Goal: Information Seeking & Learning: Learn about a topic

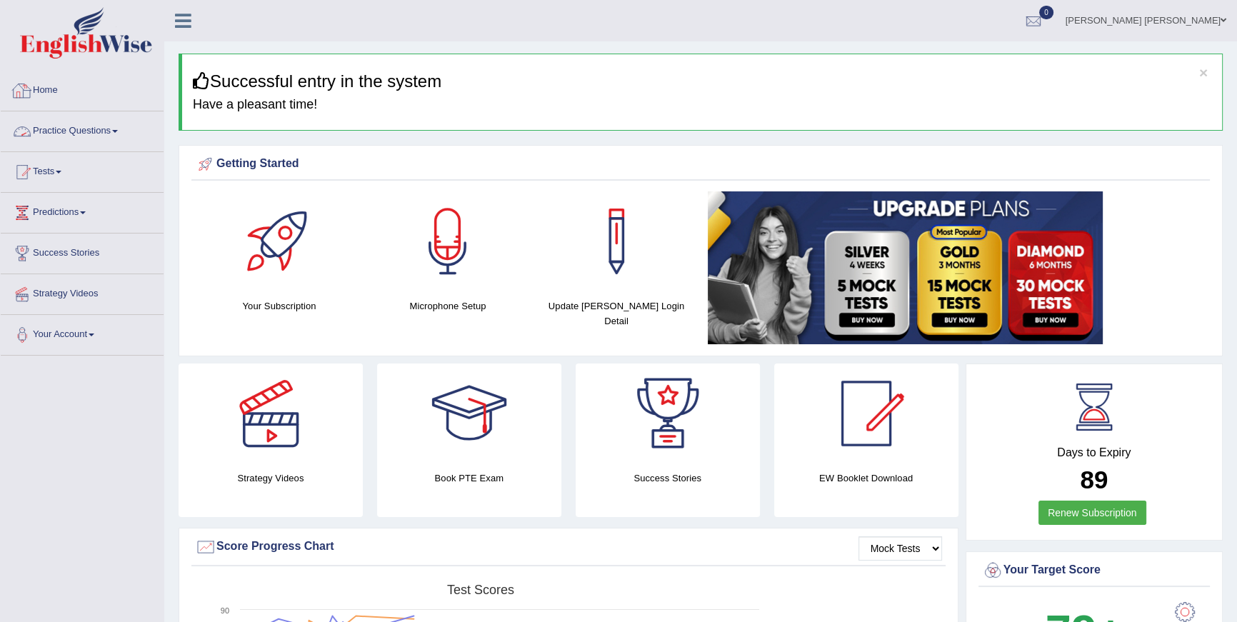
click at [87, 138] on link "Practice Questions" at bounding box center [82, 129] width 163 height 36
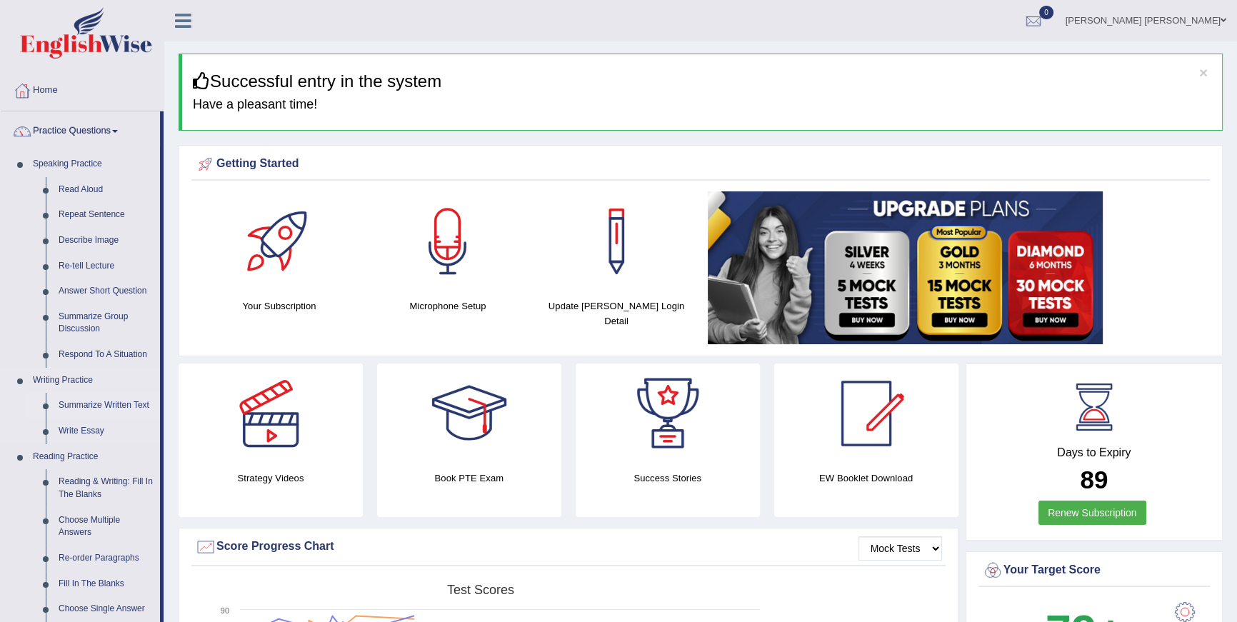
click at [89, 396] on link "Summarize Written Text" at bounding box center [106, 406] width 108 height 26
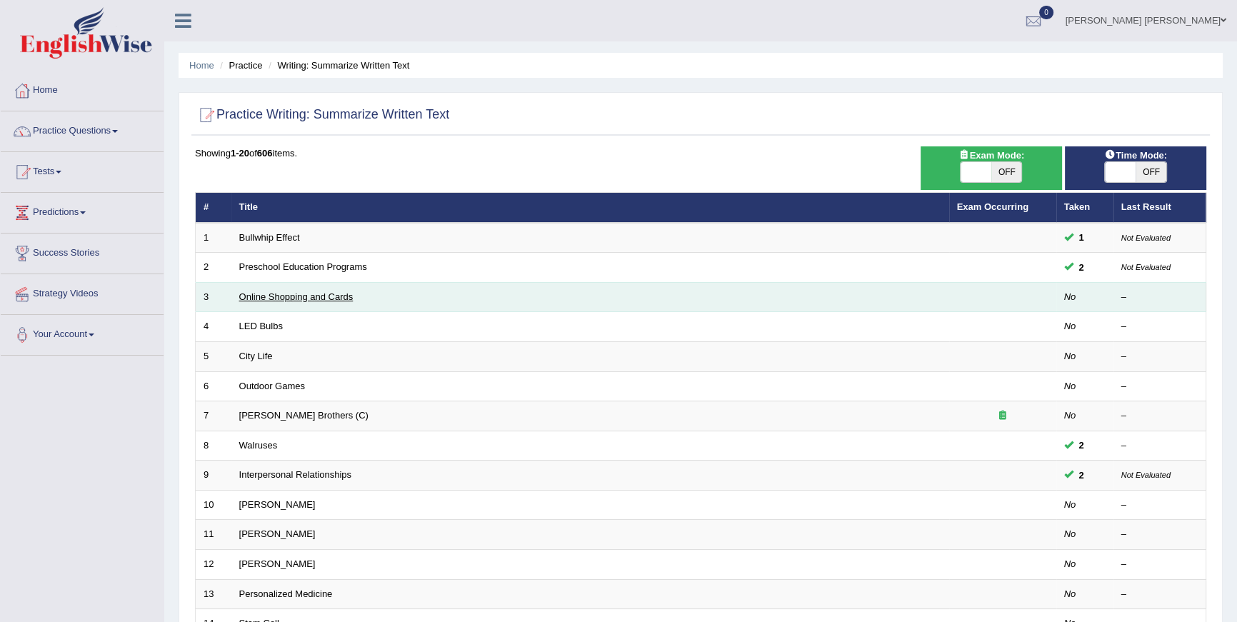
click at [323, 295] on link "Online Shopping and Cards" at bounding box center [296, 296] width 114 height 11
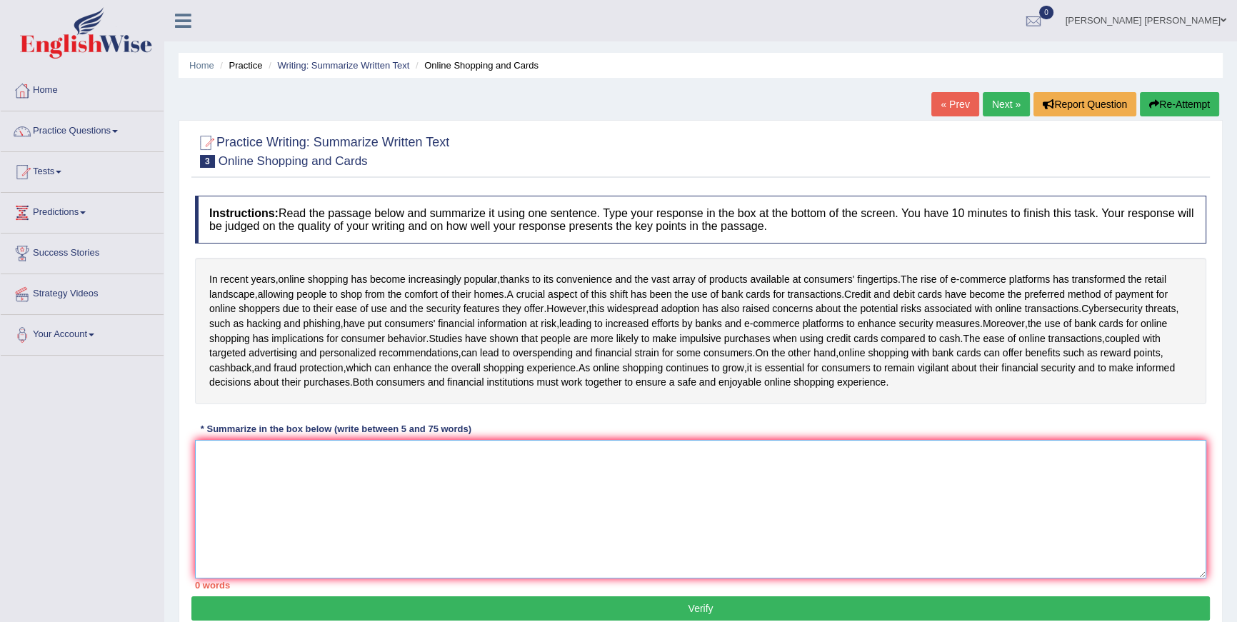
click at [564, 489] on textarea at bounding box center [701, 509] width 1012 height 139
type textarea "U"
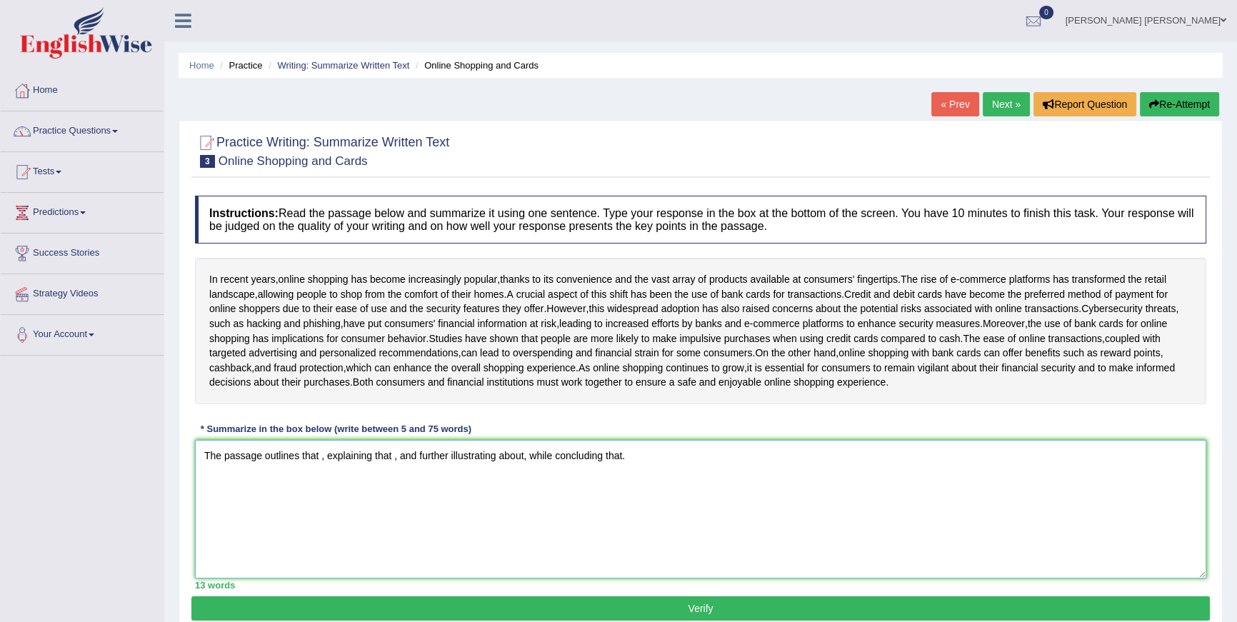
click at [319, 474] on textarea "The passage outlines that , explaining that , and further illustrating about, w…" at bounding box center [701, 509] width 1012 height 139
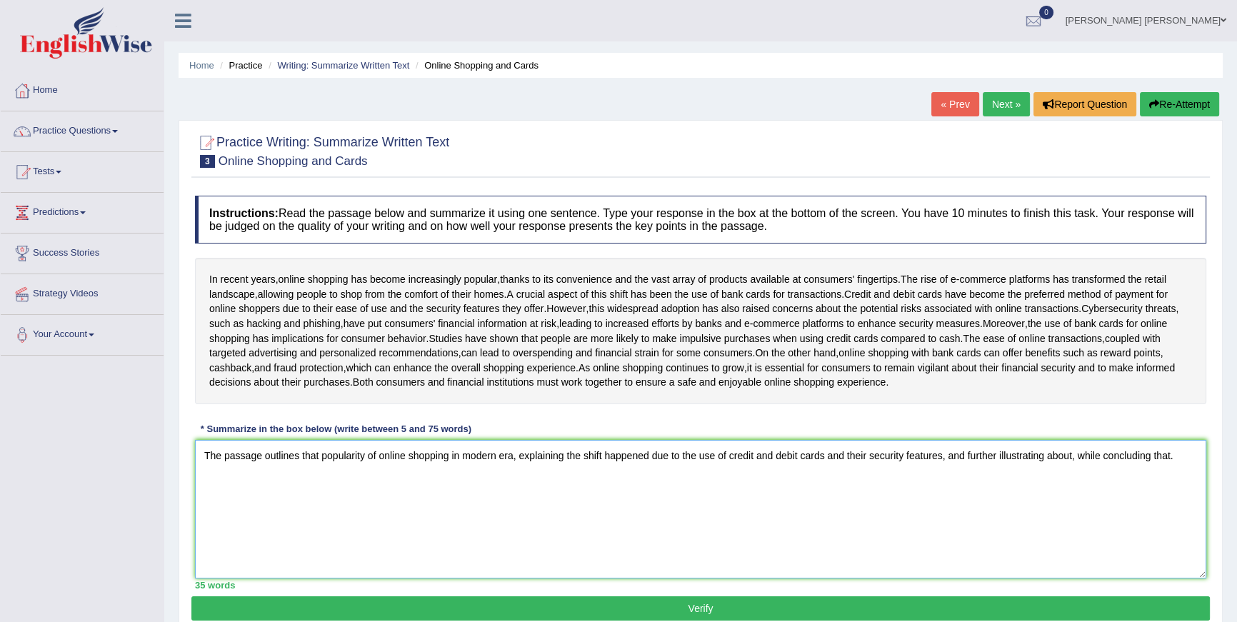
click at [704, 472] on textarea "The passage outlines that popularity of online shopping in modern era, explaini…" at bounding box center [701, 509] width 1012 height 139
drag, startPoint x: 325, startPoint y: 494, endPoint x: 242, endPoint y: 492, distance: 82.9
click at [242, 492] on textarea "The passage outlines that popularity of online shopping in modern era, explaini…" at bounding box center [701, 509] width 1012 height 139
drag, startPoint x: 327, startPoint y: 495, endPoint x: 172, endPoint y: 490, distance: 155.1
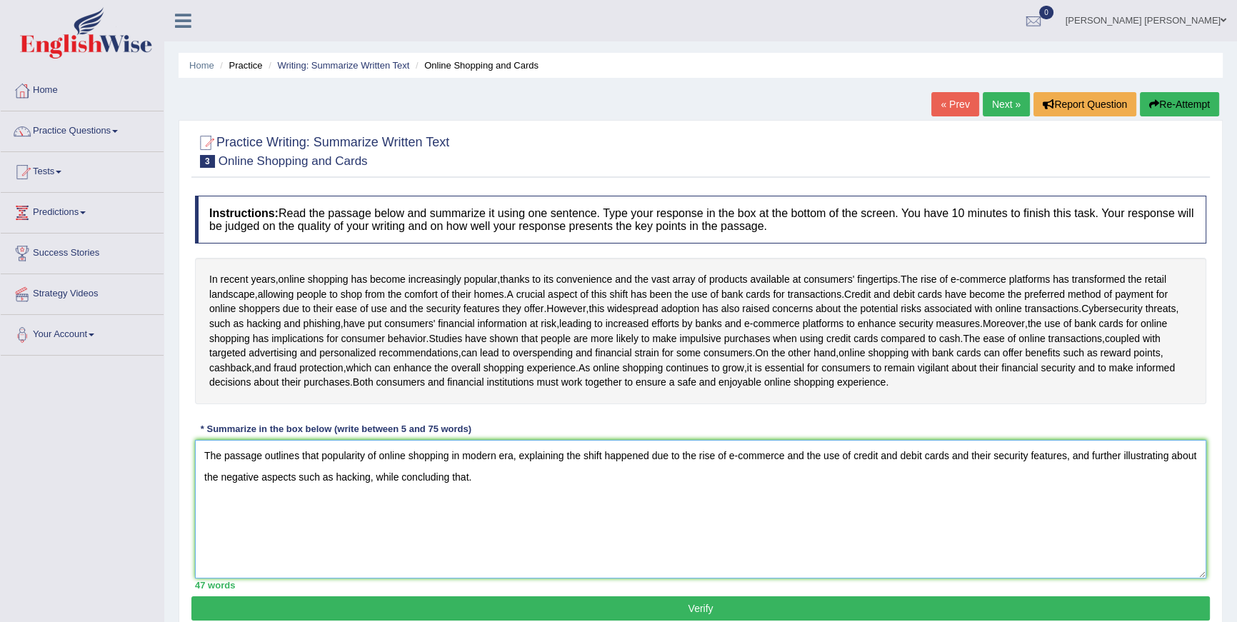
click at [172, 490] on div "Home Practice Writing: Summarize Written Text Online Shopping and Cards « Prev …" at bounding box center [700, 357] width 1073 height 714
click at [221, 491] on textarea "The passage outlines that popularity of online shopping in modern era, explaini…" at bounding box center [701, 509] width 1012 height 139
drag, startPoint x: 251, startPoint y: 495, endPoint x: 325, endPoint y: 499, distance: 74.4
click at [325, 499] on textarea "The passage outlines that popularity of online shopping in modern era, explaini…" at bounding box center [701, 509] width 1012 height 139
click at [355, 492] on textarea "The passage outlines that popularity of online shopping in modern era, explaini…" at bounding box center [701, 509] width 1012 height 139
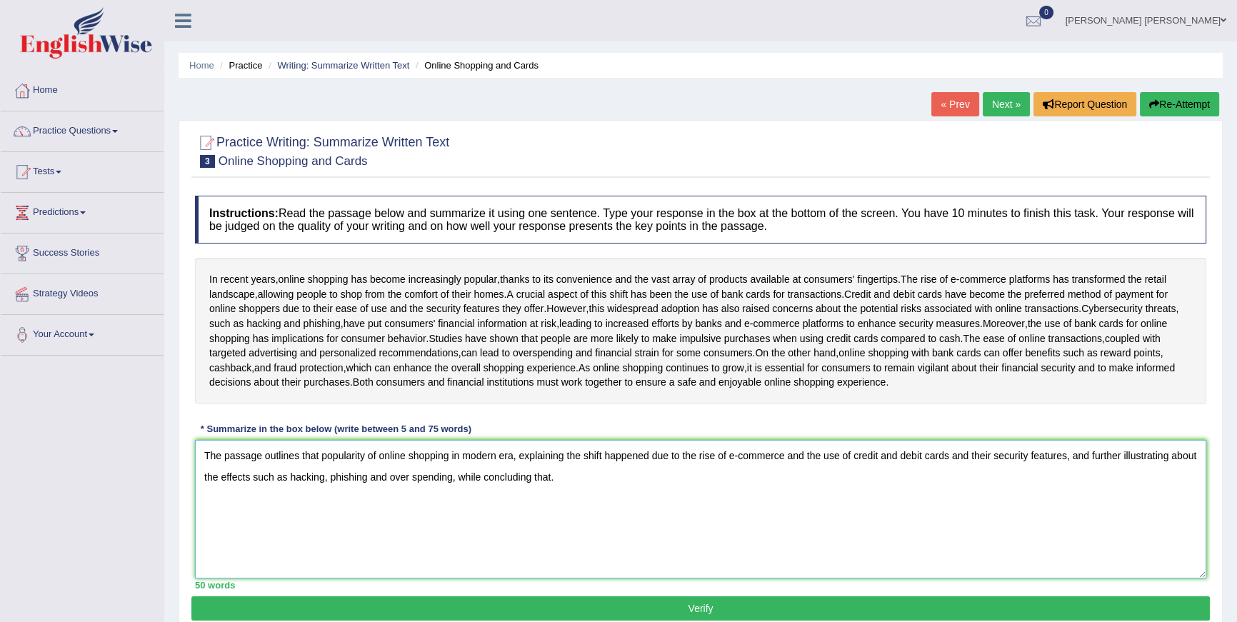
click at [250, 492] on textarea "The passage outlines that popularity of online shopping in modern era, explaini…" at bounding box center [701, 509] width 1012 height 139
click at [707, 494] on textarea "The passage outlines that popularity of online shopping in modern era, explaini…" at bounding box center [701, 509] width 1012 height 139
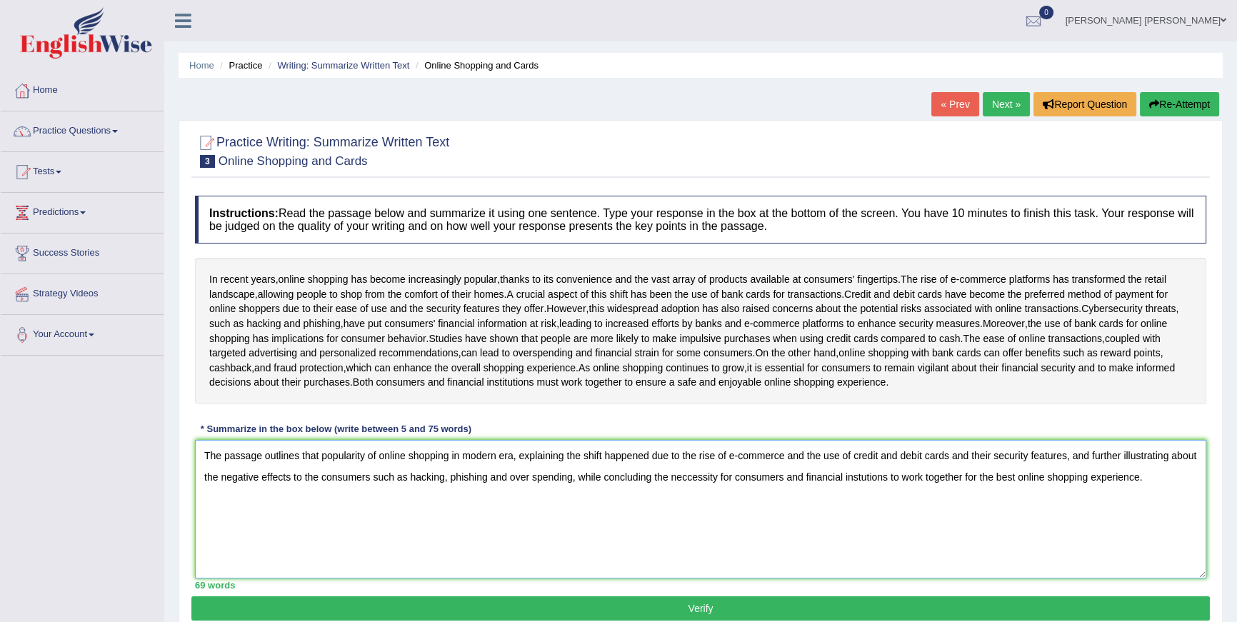
click at [791, 471] on textarea "The passage outlines that popularity of online shopping in modern era, explaini…" at bounding box center [701, 509] width 1012 height 139
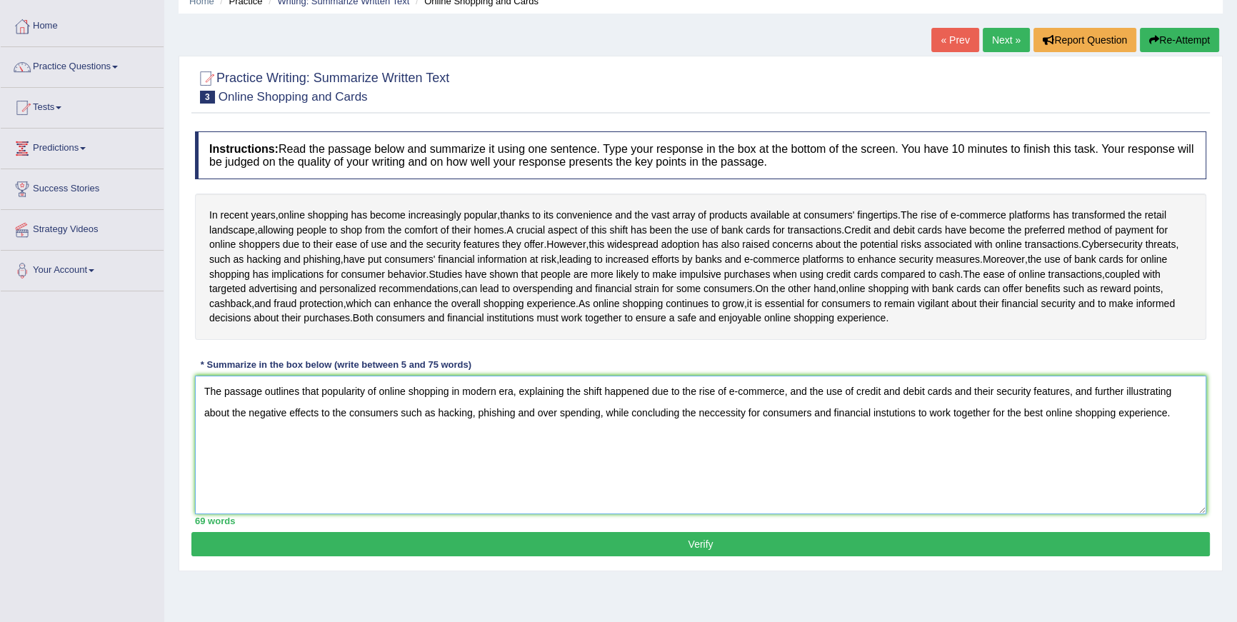
scroll to position [128, 0]
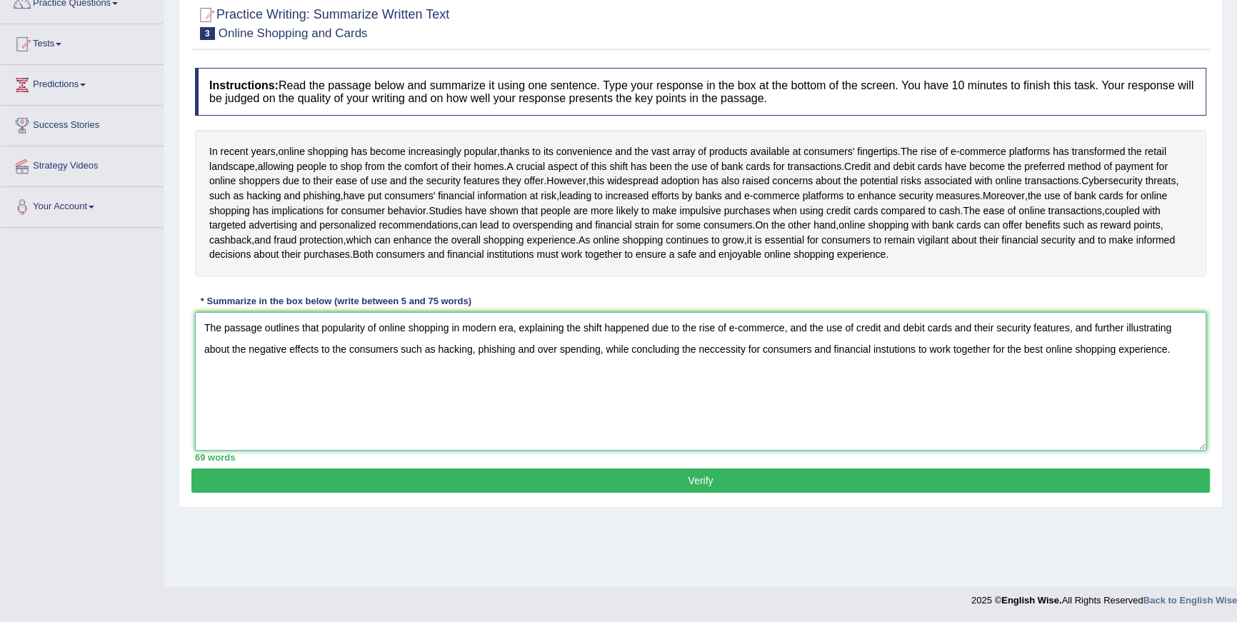
type textarea "The passage outlines that popularity of online shopping in modern era, explaini…"
click at [714, 493] on button "Verify" at bounding box center [700, 481] width 1019 height 24
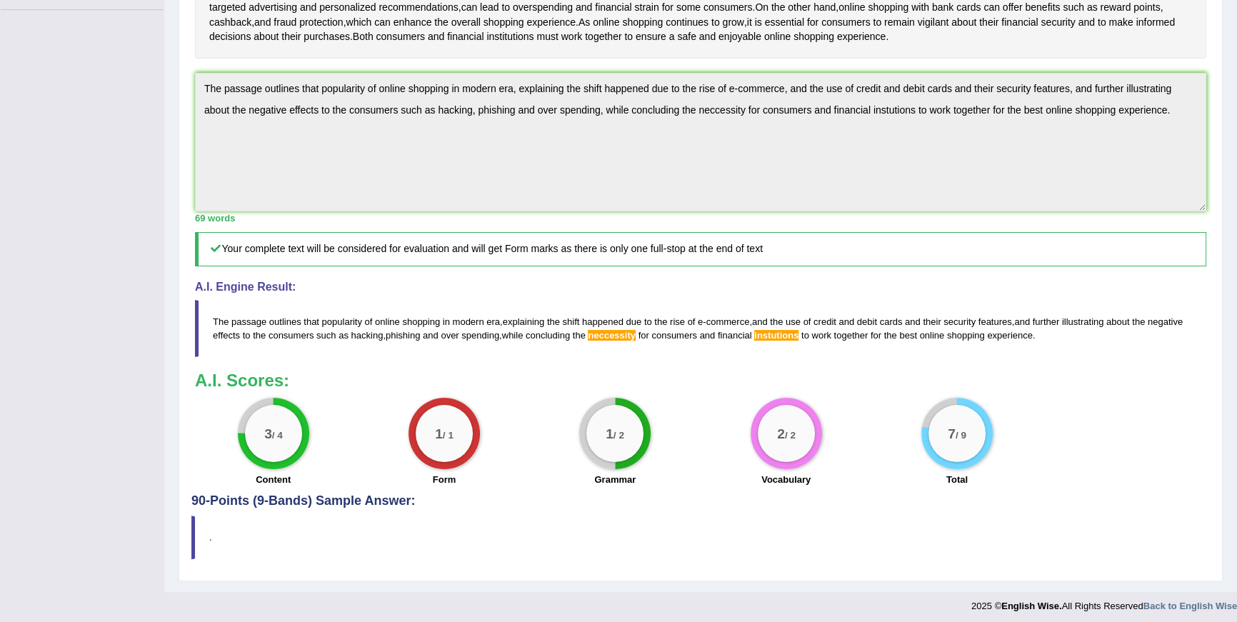
scroll to position [349, 0]
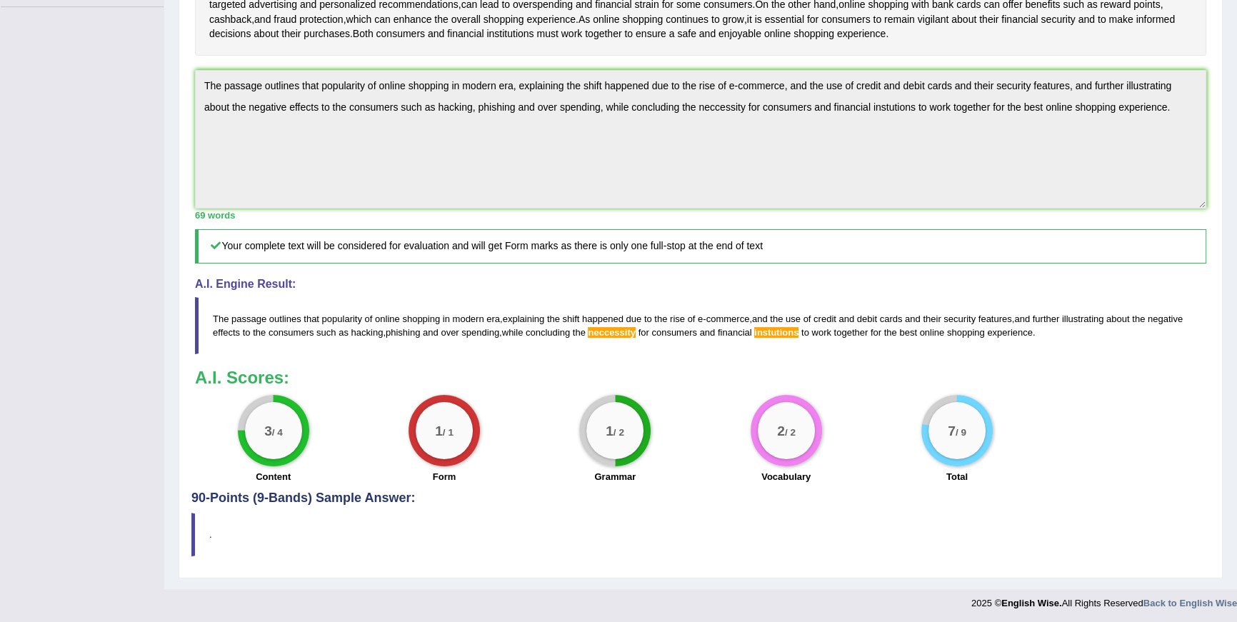
click at [636, 338] on span "neccessity" at bounding box center [612, 332] width 48 height 11
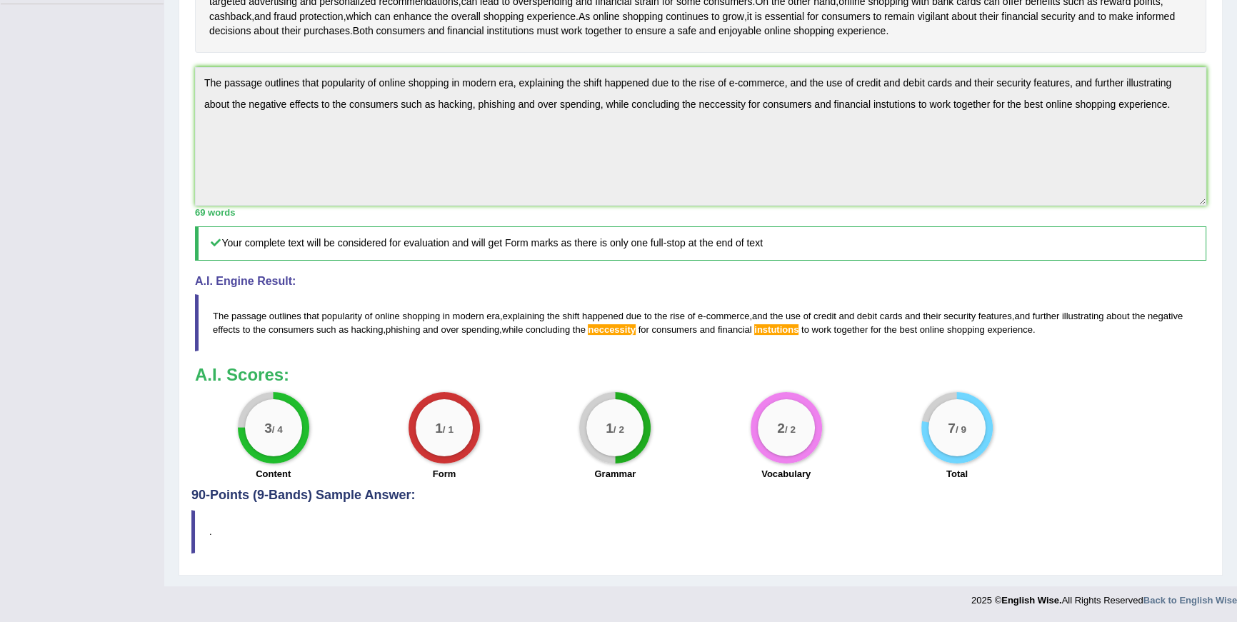
scroll to position [0, 0]
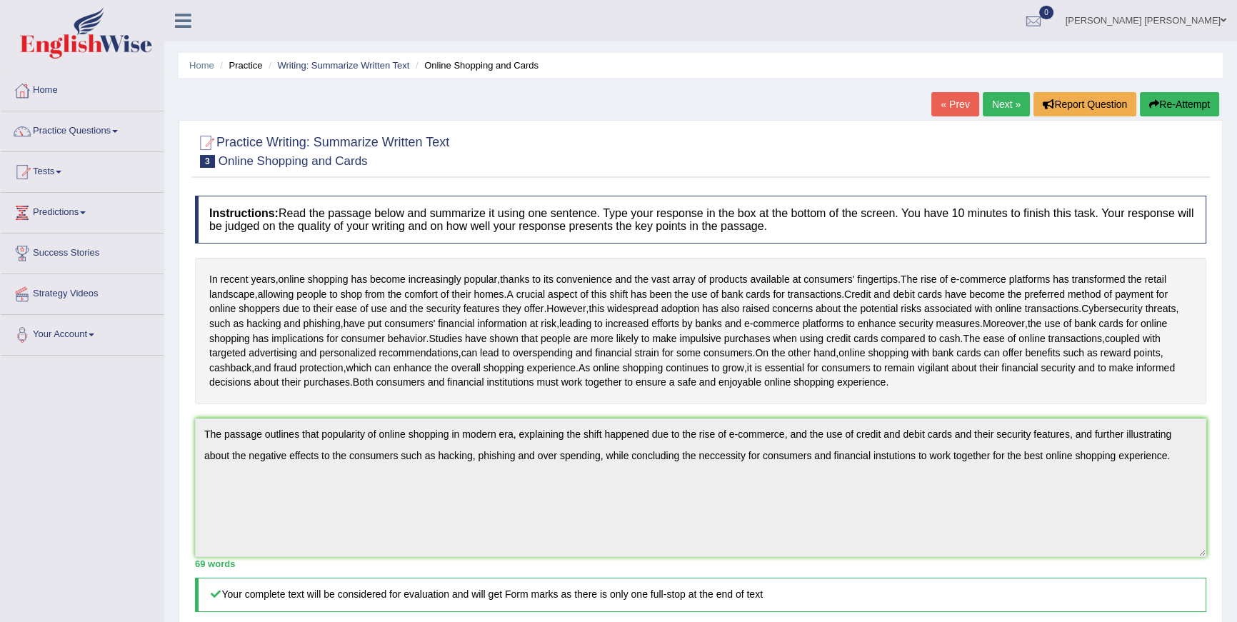
click at [1000, 103] on link "Next »" at bounding box center [1006, 104] width 47 height 24
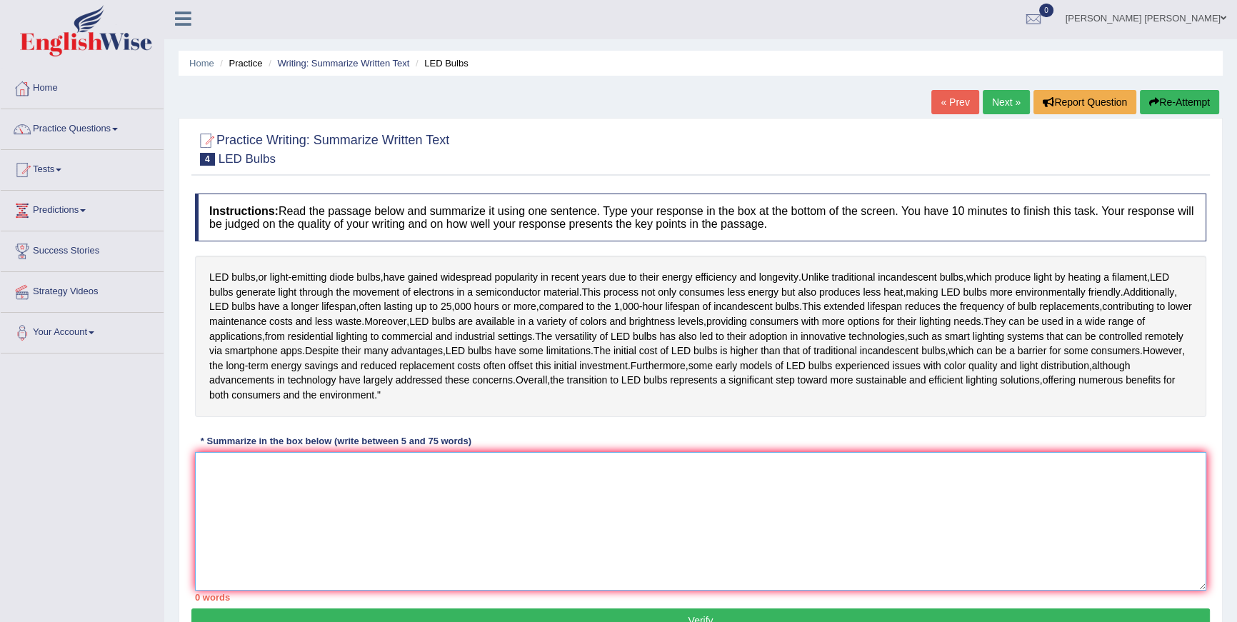
click at [569, 591] on textarea at bounding box center [701, 521] width 1012 height 139
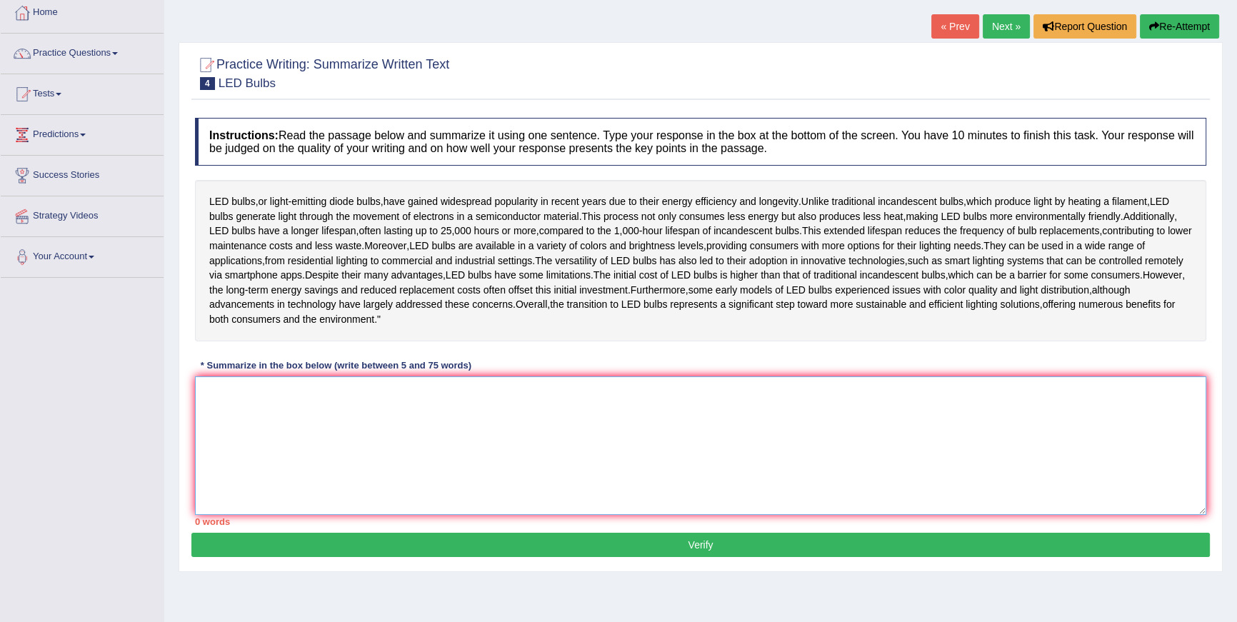
scroll to position [128, 0]
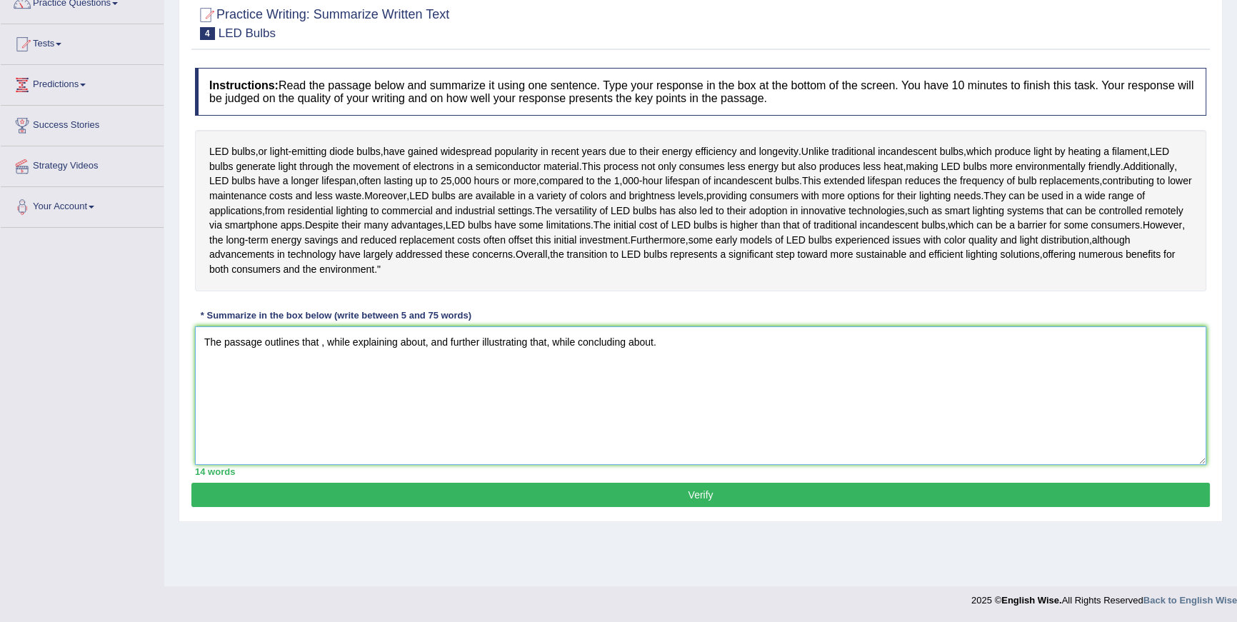
click at [319, 388] on textarea "The passage outlines that , while explaining about, and further illustrating th…" at bounding box center [701, 396] width 1012 height 139
click at [642, 388] on textarea "The passage outlines that popularity gained by LED bulbs in the modern era, whi…" at bounding box center [701, 396] width 1012 height 139
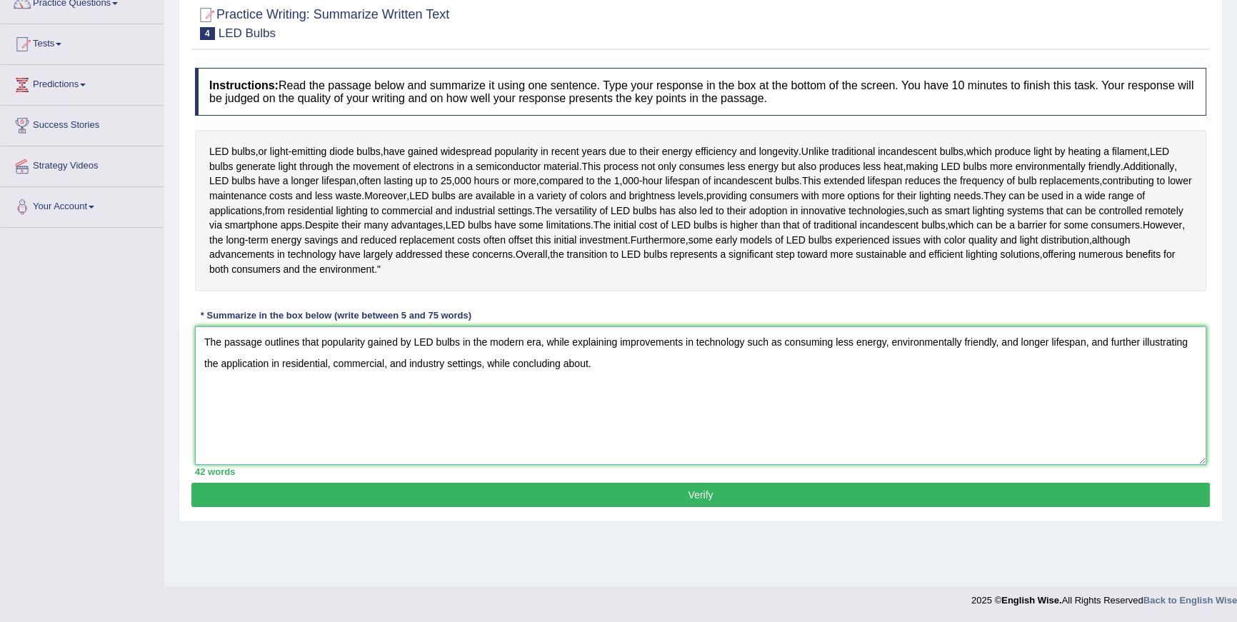
click at [596, 410] on textarea "The passage outlines that popularity gained by LED bulbs in the modern era, whi…" at bounding box center [701, 396] width 1012 height 139
click at [218, 404] on textarea "The passage outlines that popularity gained by LED bulbs in the modern era, whi…" at bounding box center [701, 396] width 1012 height 139
click at [492, 409] on textarea "The passage outlines that popularity gained by LED bulbs in the modern era, whi…" at bounding box center [701, 396] width 1012 height 139
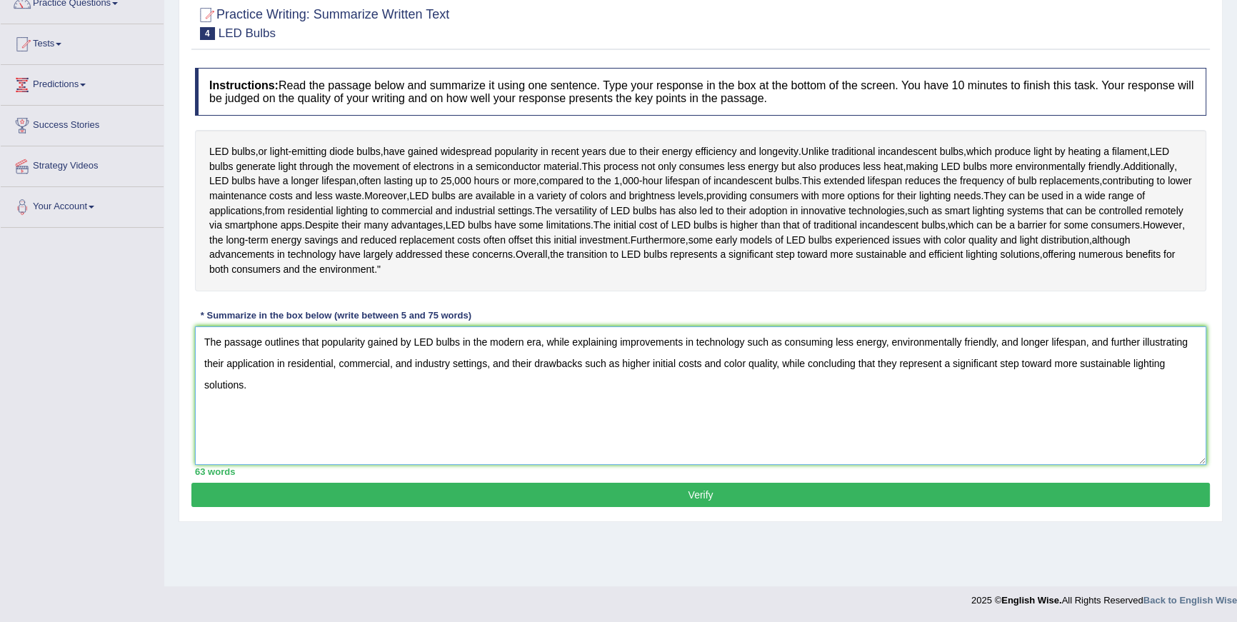
click at [309, 390] on textarea "The passage outlines that popularity gained by LED bulbs in the modern era, whi…" at bounding box center [701, 396] width 1012 height 139
click at [891, 388] on textarea "The passage outlines the popularity gained by LED bulbs in the modern era, whil…" at bounding box center [701, 396] width 1012 height 139
click at [464, 389] on textarea "The passage outlines the popularity gained by LED bulbs in the modern era, whil…" at bounding box center [701, 396] width 1012 height 139
type textarea "The passage outlines the popularity gained by LED bulbs in the modern era, whil…"
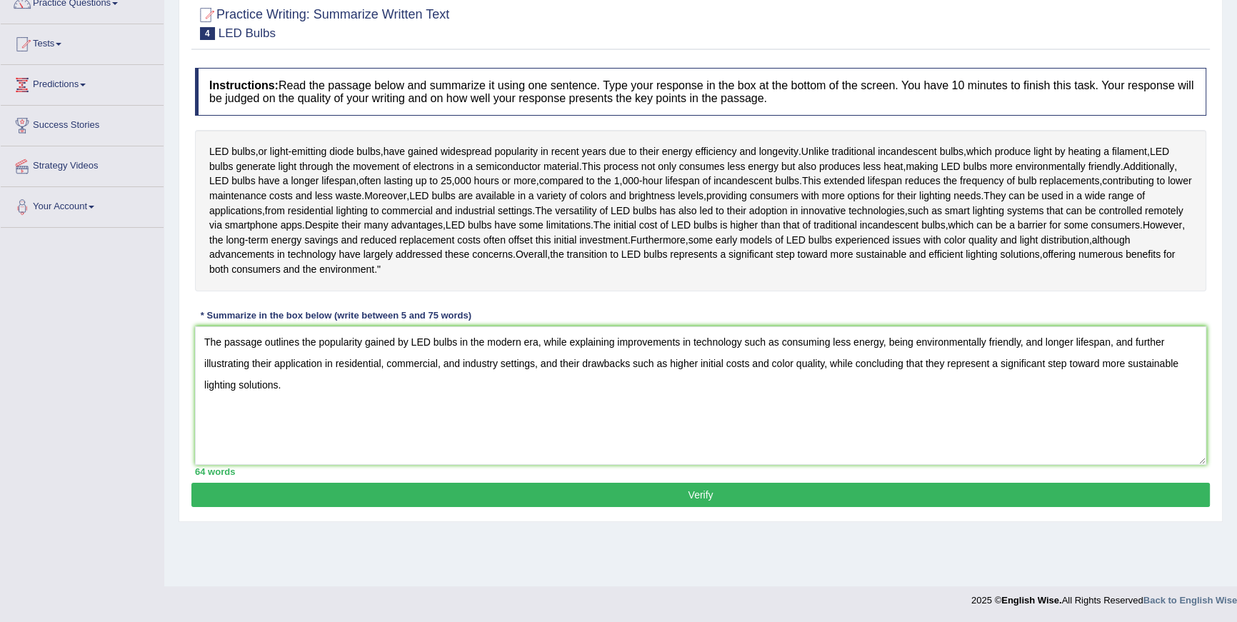
click at [529, 507] on button "Verify" at bounding box center [700, 495] width 1019 height 24
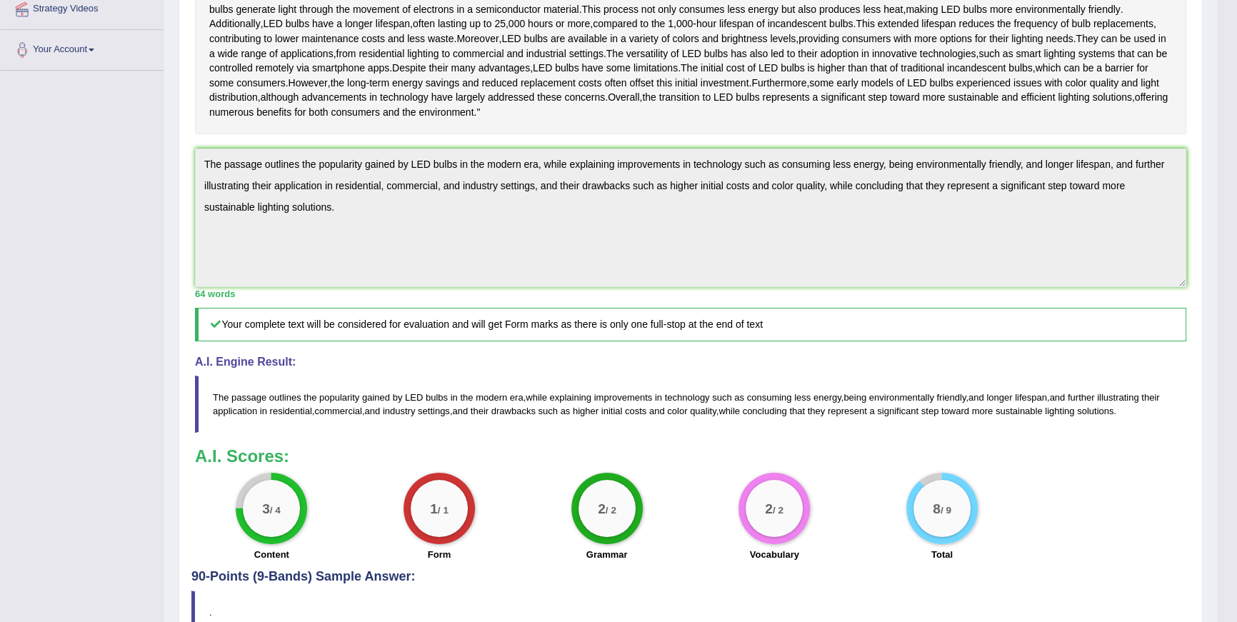
scroll to position [282, 0]
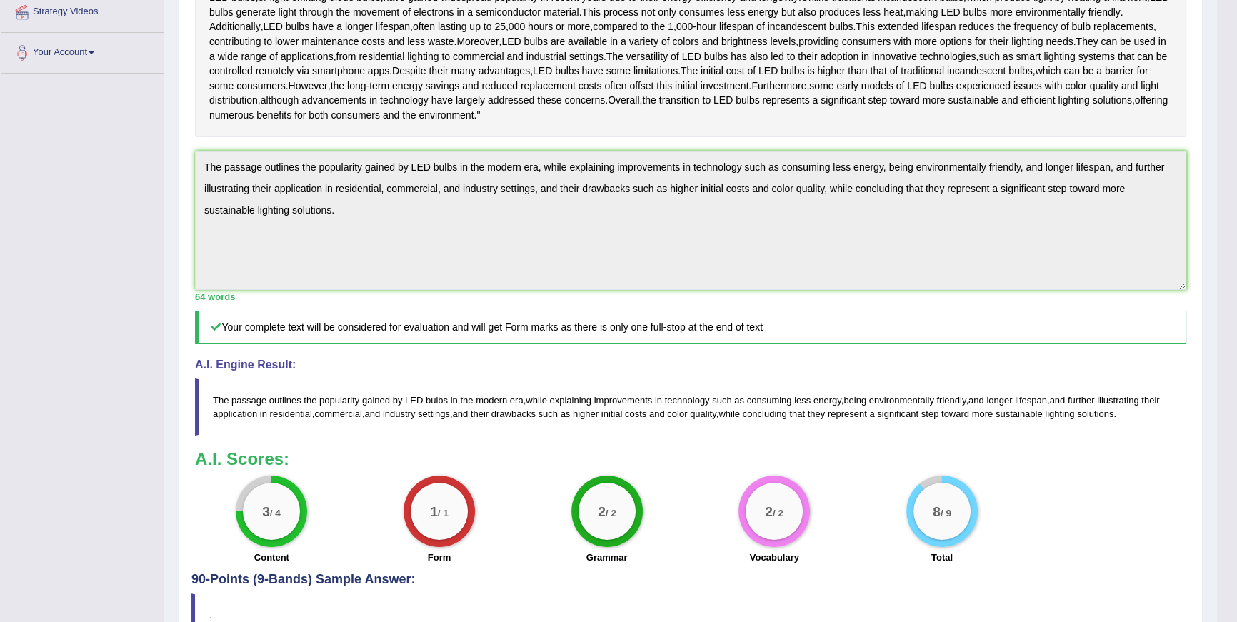
click at [149, 205] on div "Toggle navigation Home Practice Questions Speaking Practice Read Aloud Repeat S…" at bounding box center [608, 209] width 1217 height 982
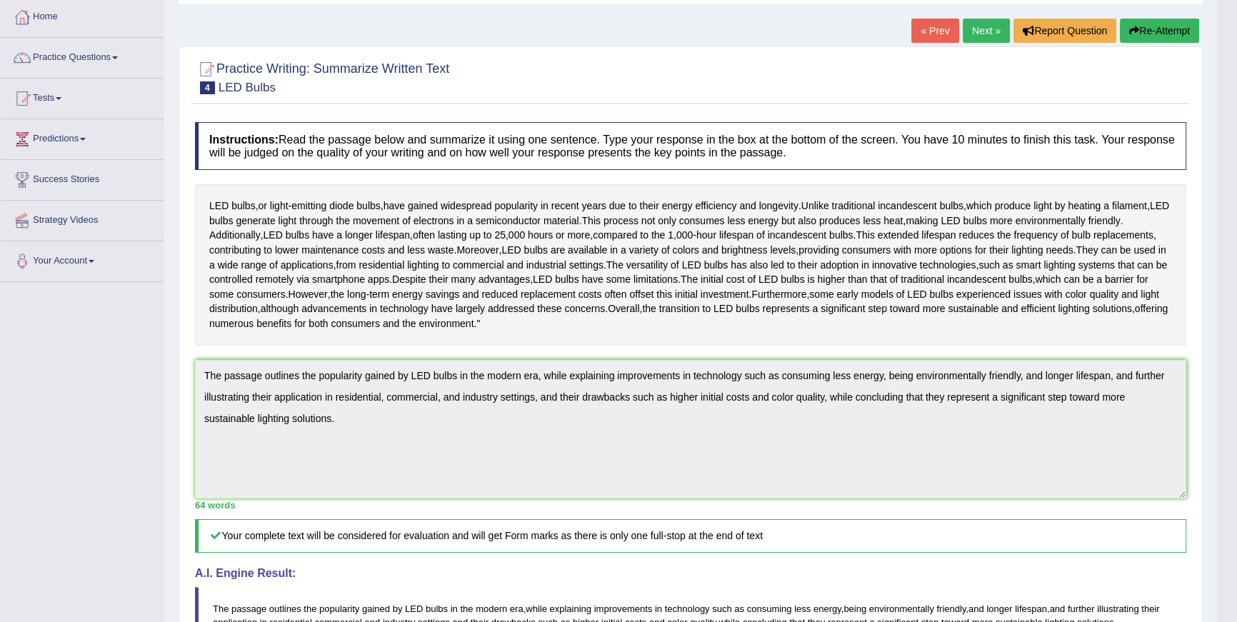
scroll to position [14, 0]
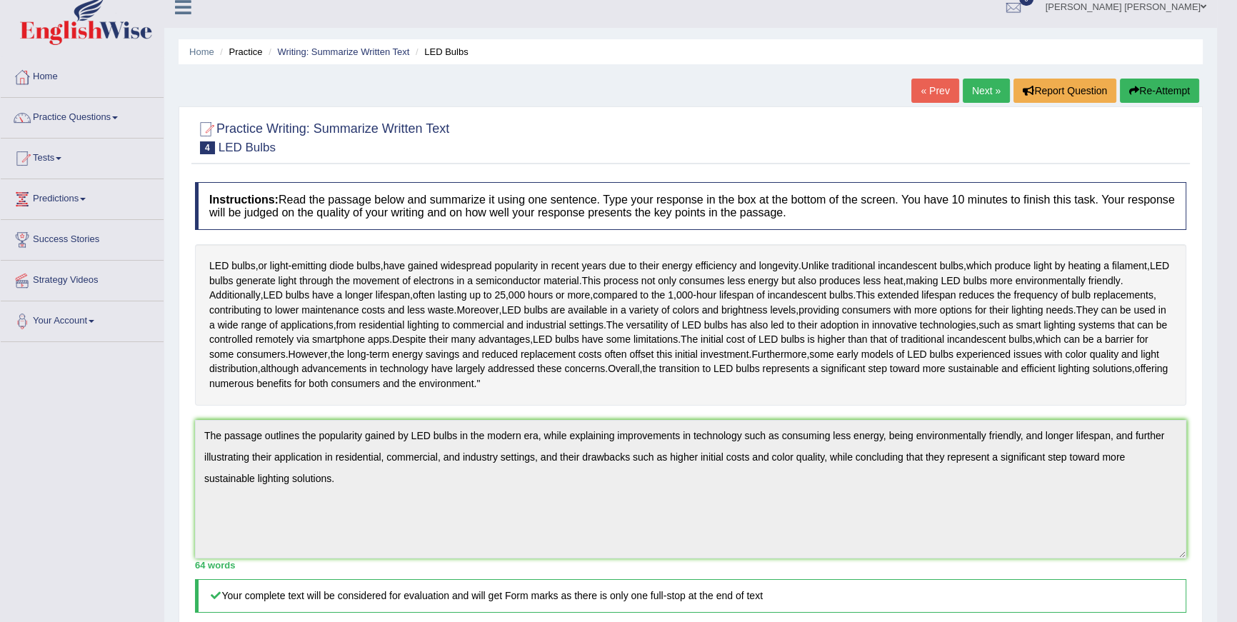
click at [1148, 85] on button "Re-Attempt" at bounding box center [1159, 91] width 79 height 24
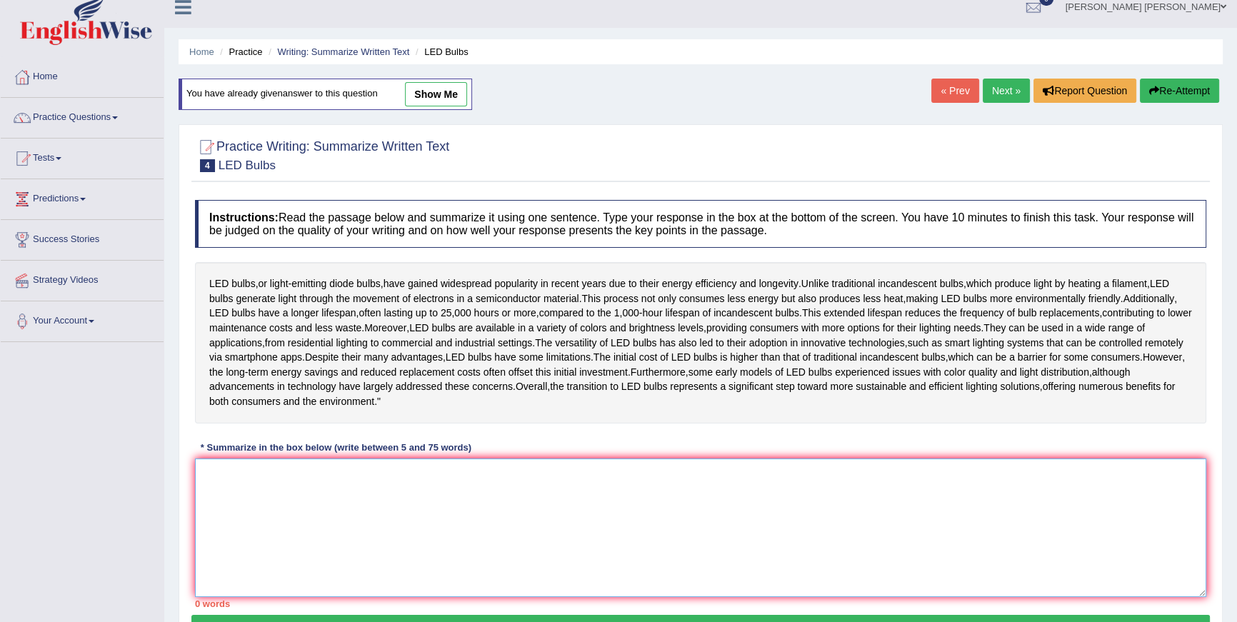
click at [704, 565] on textarea at bounding box center [701, 528] width 1012 height 139
paste textarea "The passage outlines the popularity gained by LED bulbs in the modern era, whil…"
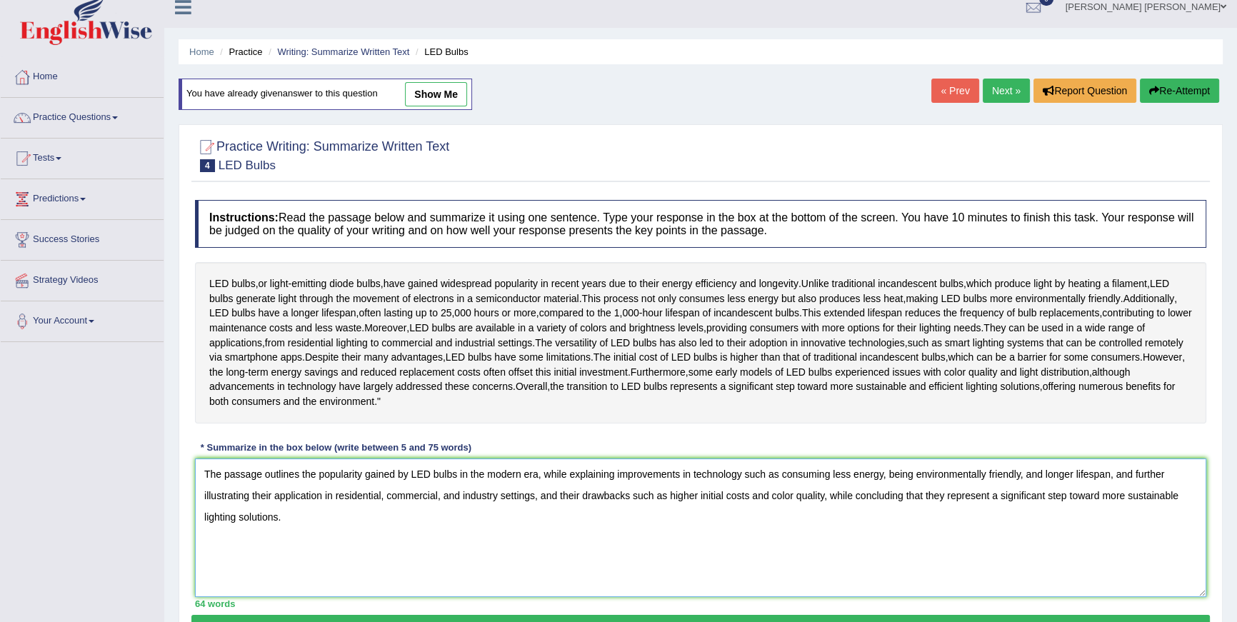
click at [350, 527] on textarea "The passage outlines the popularity gained by LED bulbs in the modern era, whil…" at bounding box center [701, 528] width 1012 height 139
click at [368, 522] on textarea "The passage outlines the popularity gained by LED bulbs in the modern era, whil…" at bounding box center [701, 528] width 1012 height 139
click at [462, 522] on textarea "The passage outlines the popularity gained by LED bulbs in the modern era, whil…" at bounding box center [701, 528] width 1012 height 139
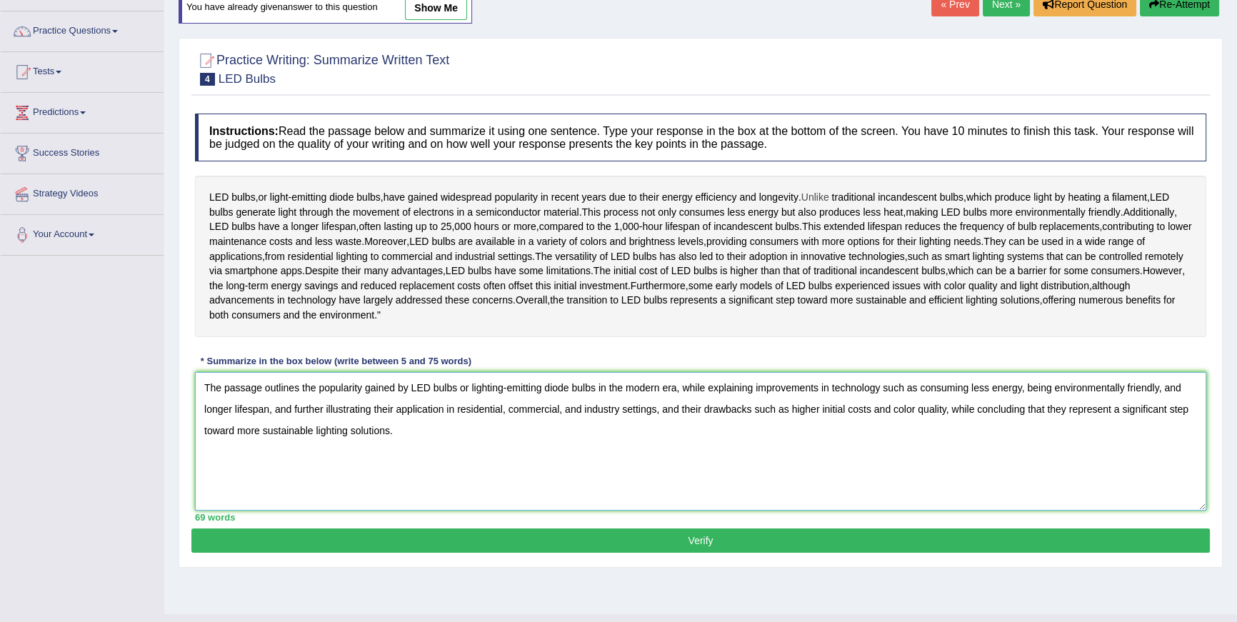
scroll to position [136, 0]
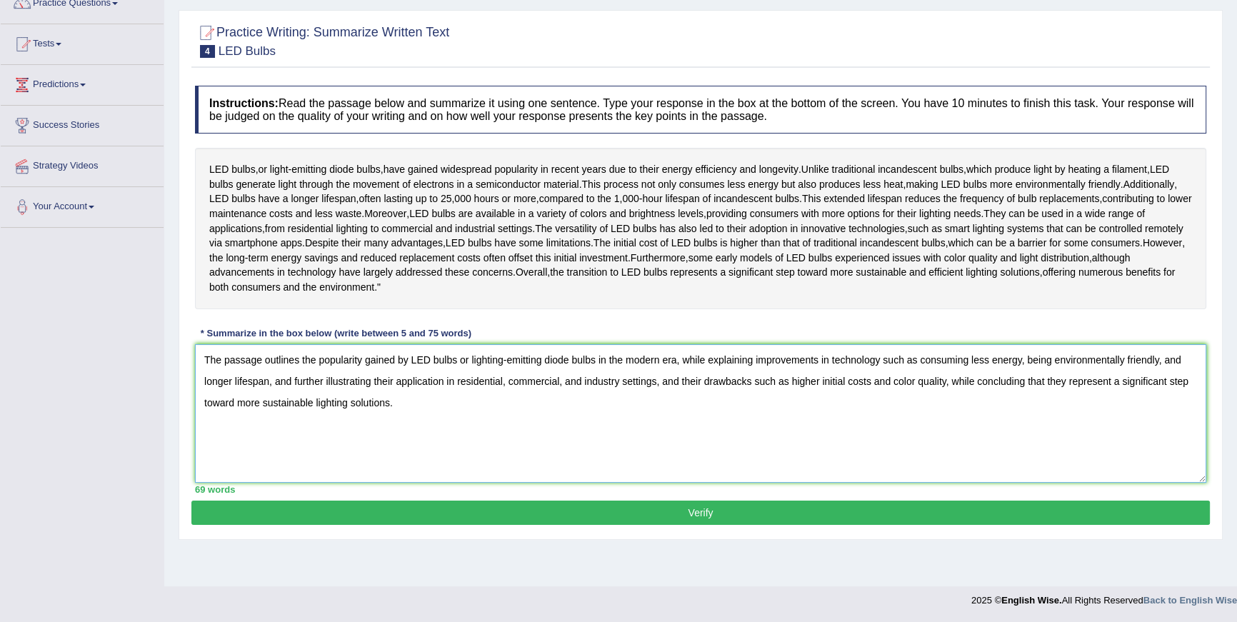
type textarea "The passage outlines the popularity gained by LED bulbs or lighting-emitting di…"
click at [680, 525] on button "Verify" at bounding box center [700, 513] width 1019 height 24
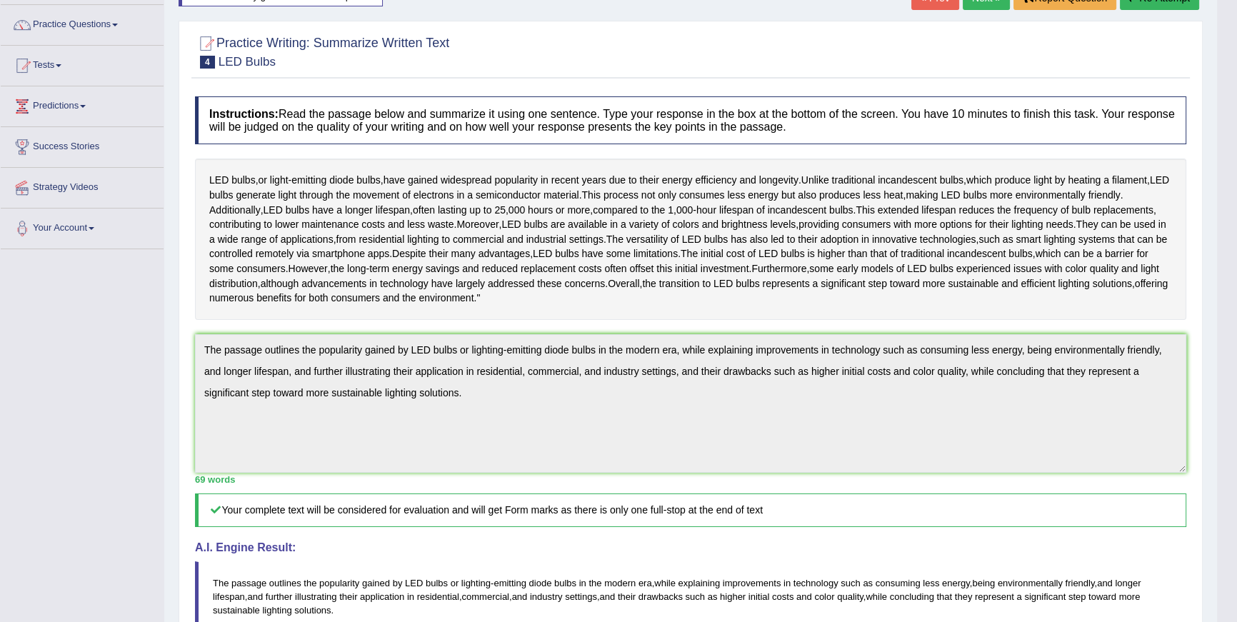
scroll to position [0, 0]
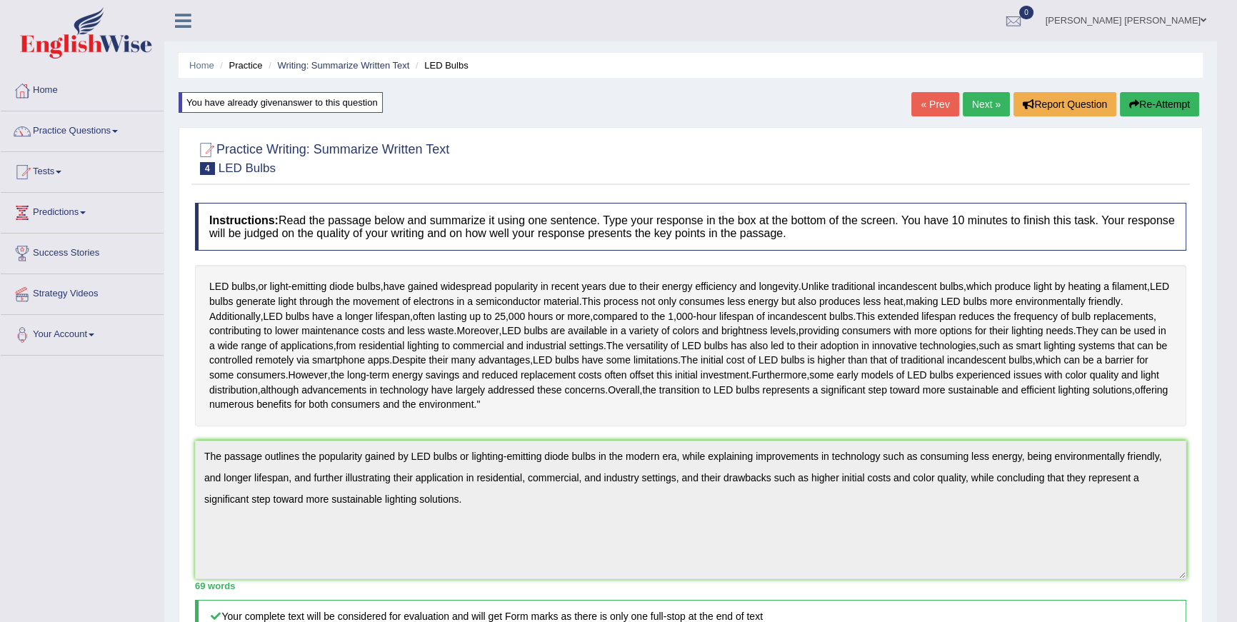
click at [973, 111] on link "Next »" at bounding box center [986, 104] width 47 height 24
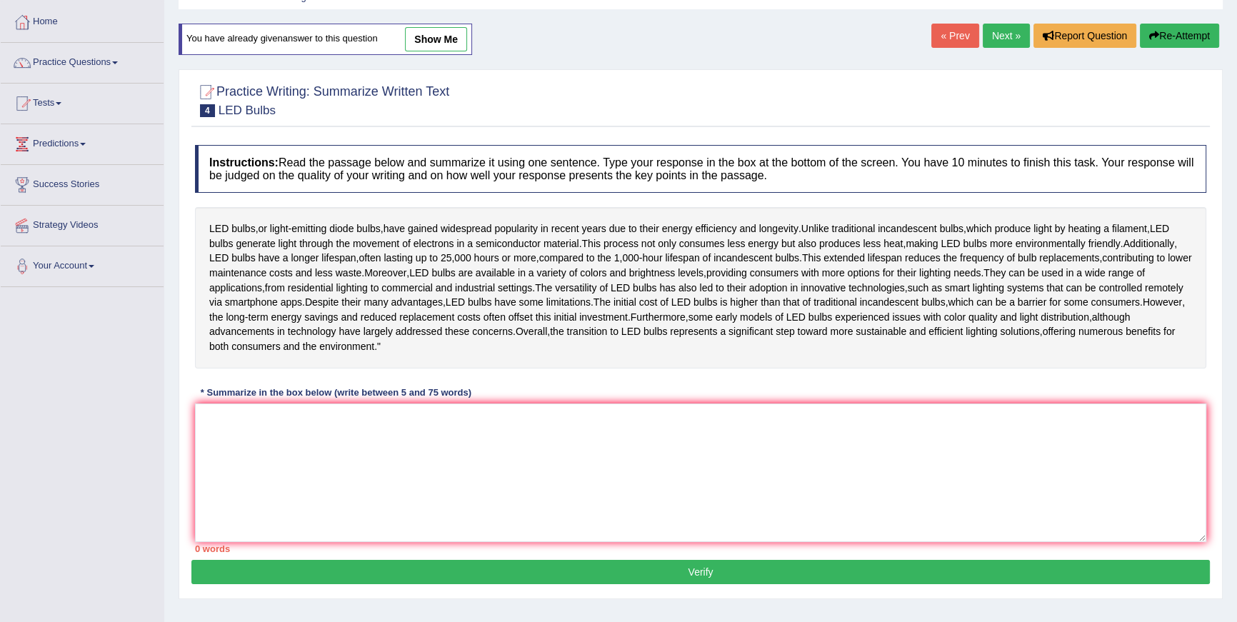
scroll to position [121, 0]
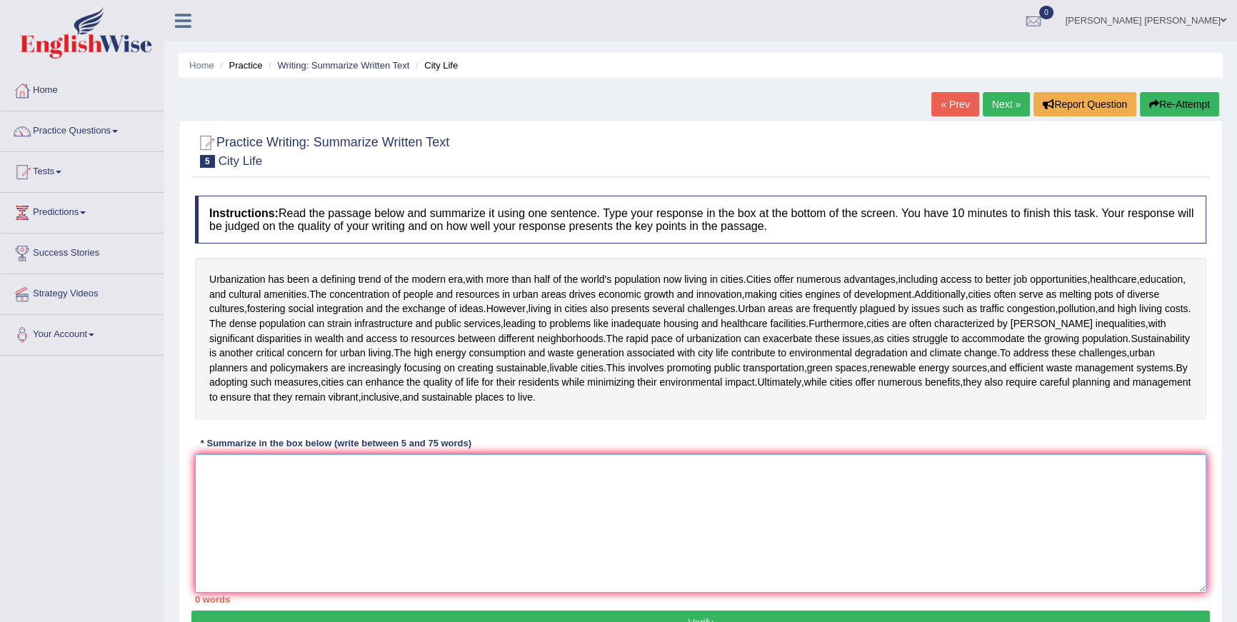
click at [474, 513] on textarea at bounding box center [701, 523] width 1012 height 139
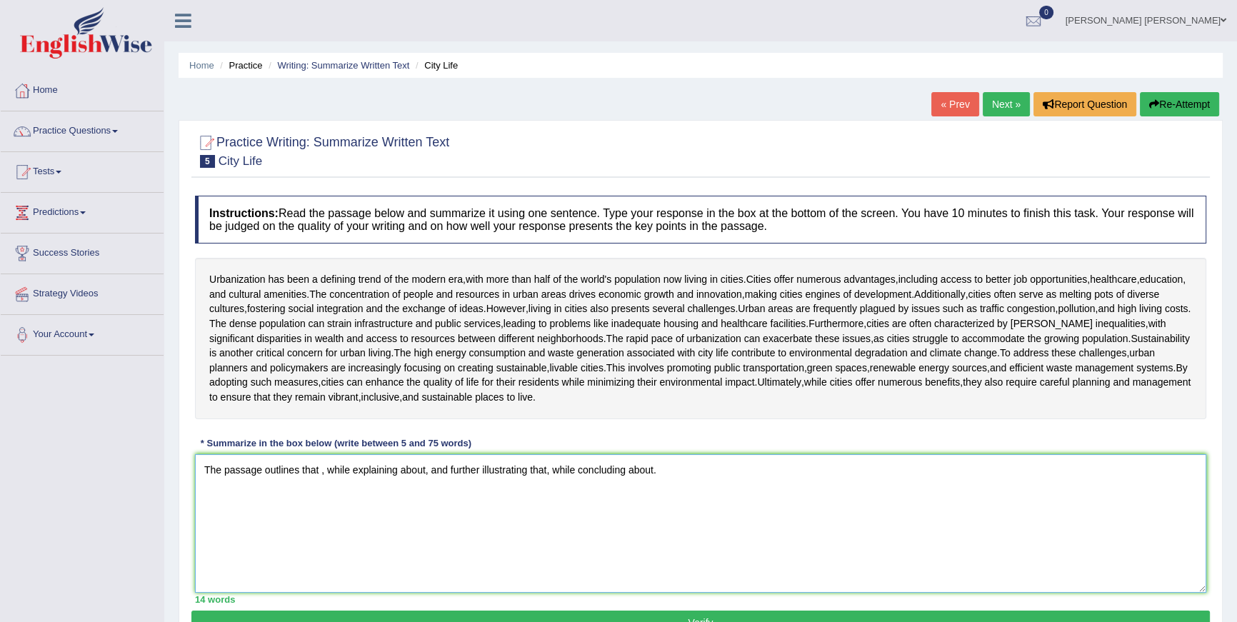
click at [322, 472] on textarea "The passage outlines that , while explaining about, and further illustrating th…" at bounding box center [701, 523] width 1012 height 139
click at [321, 469] on textarea "The passage outlines the new trend of people moving to cities, while explaining…" at bounding box center [701, 523] width 1012 height 139
click at [319, 469] on textarea "The passage outlines the new trend of people moving to cities, while explaining…" at bounding box center [701, 523] width 1012 height 139
click at [647, 471] on textarea "The passage outlines the urbanization, new trend of people moving to cities, wh…" at bounding box center [701, 523] width 1012 height 139
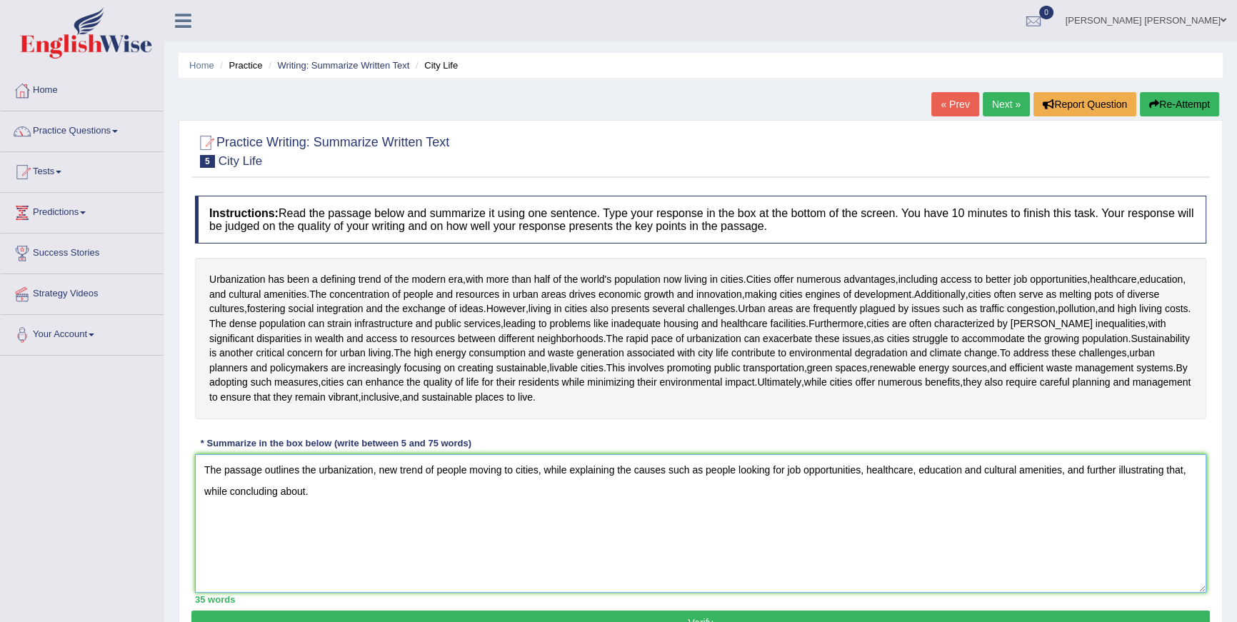
click at [1195, 471] on textarea "The passage outlines the urbanization, new trend of people moving to cities, wh…" at bounding box center [701, 523] width 1012 height 139
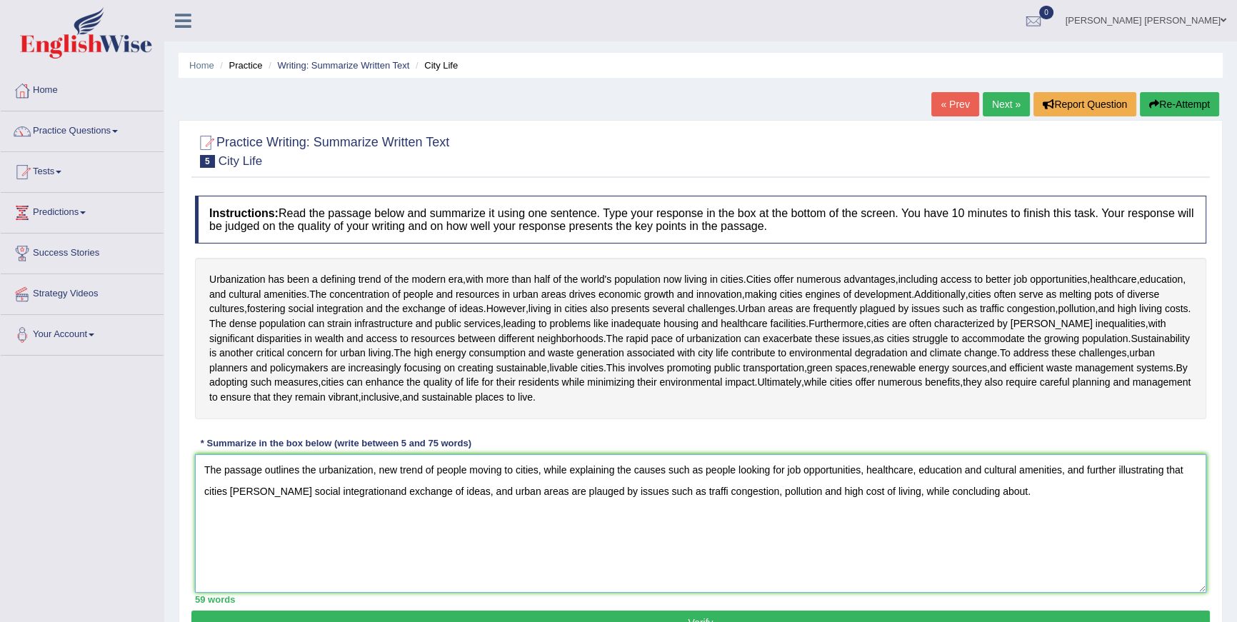
click at [980, 494] on textarea "The passage outlines the urbanization, new trend of people moving to cities, wh…" at bounding box center [701, 523] width 1012 height 139
click at [379, 470] on textarea "The passage outlines the urbanization, new trend of people moving to cities, wh…" at bounding box center [701, 523] width 1012 height 139
drag, startPoint x: 442, startPoint y: 472, endPoint x: 374, endPoint y: 476, distance: 68.7
click at [374, 476] on textarea "The passage outlines the urbanization, a new trend of people moving to cities, …" at bounding box center [701, 523] width 1012 height 139
click at [526, 465] on textarea "The passage outlines the urbanization involving movement of people moving to ci…" at bounding box center [701, 523] width 1012 height 139
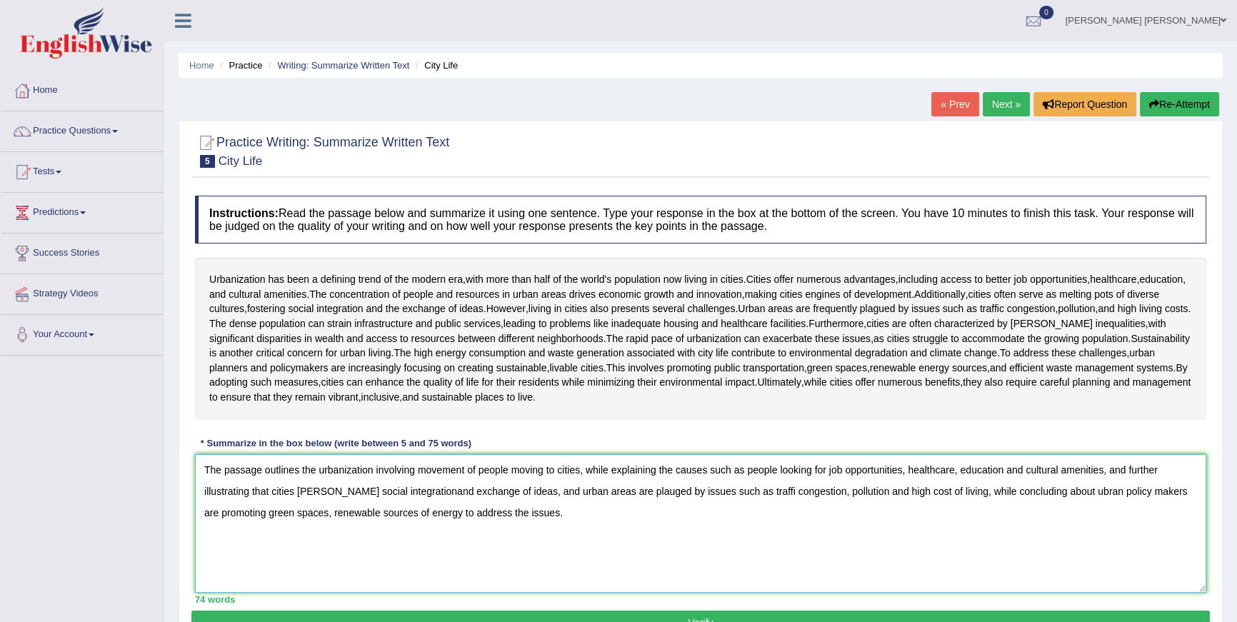
click at [526, 465] on textarea "The passage outlines the urbanization involving movement of people moving to ci…" at bounding box center [701, 523] width 1012 height 139
click at [355, 492] on textarea "The passage outlines the urbanization involving movement of people to cities, w…" at bounding box center [701, 523] width 1012 height 139
drag, startPoint x: 537, startPoint y: 494, endPoint x: 484, endPoint y: 497, distance: 52.2
click at [484, 497] on textarea "The passage outlines the urbanization involving movement of people to cities, w…" at bounding box center [701, 523] width 1012 height 139
click at [642, 492] on textarea "The passage outlines the urbanization involving movement of people to cities, w…" at bounding box center [701, 523] width 1012 height 139
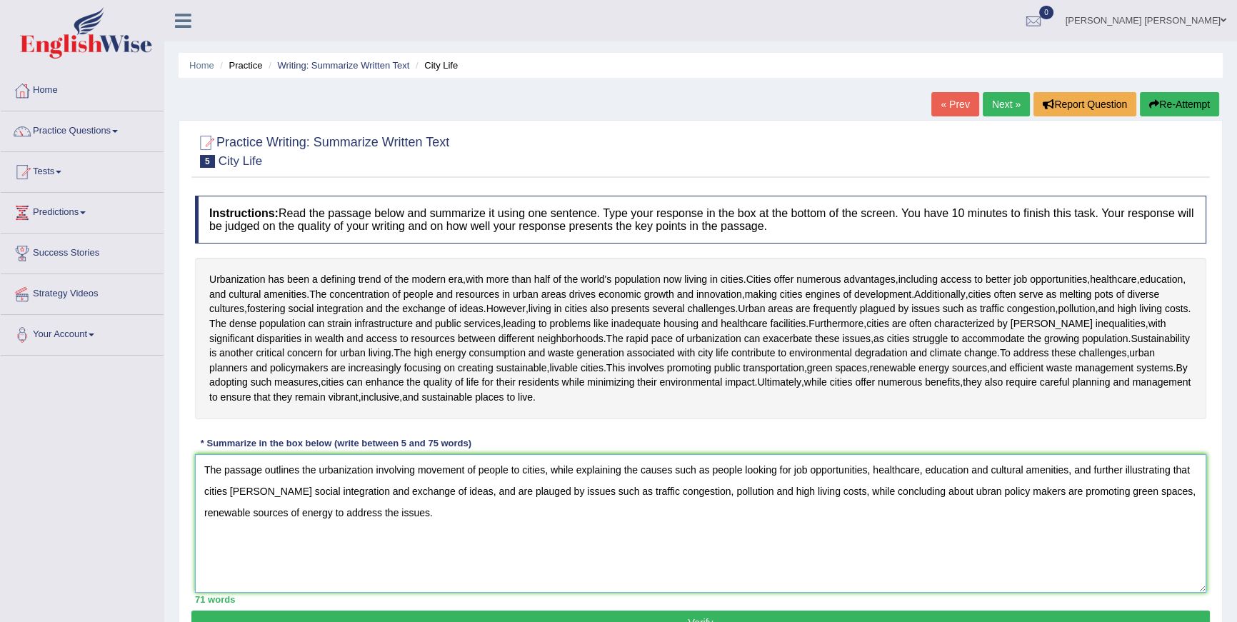
click at [937, 488] on textarea "The passage outlines the urbanization involving movement of people to cities, w…" at bounding box center [701, 523] width 1012 height 139
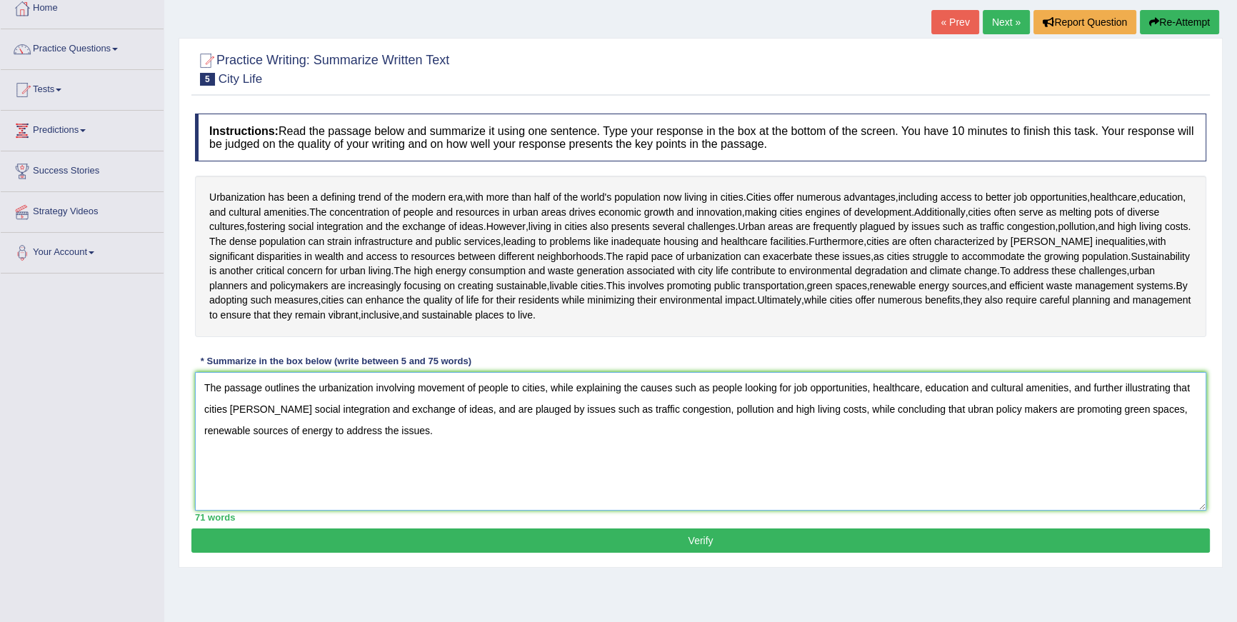
scroll to position [86, 0]
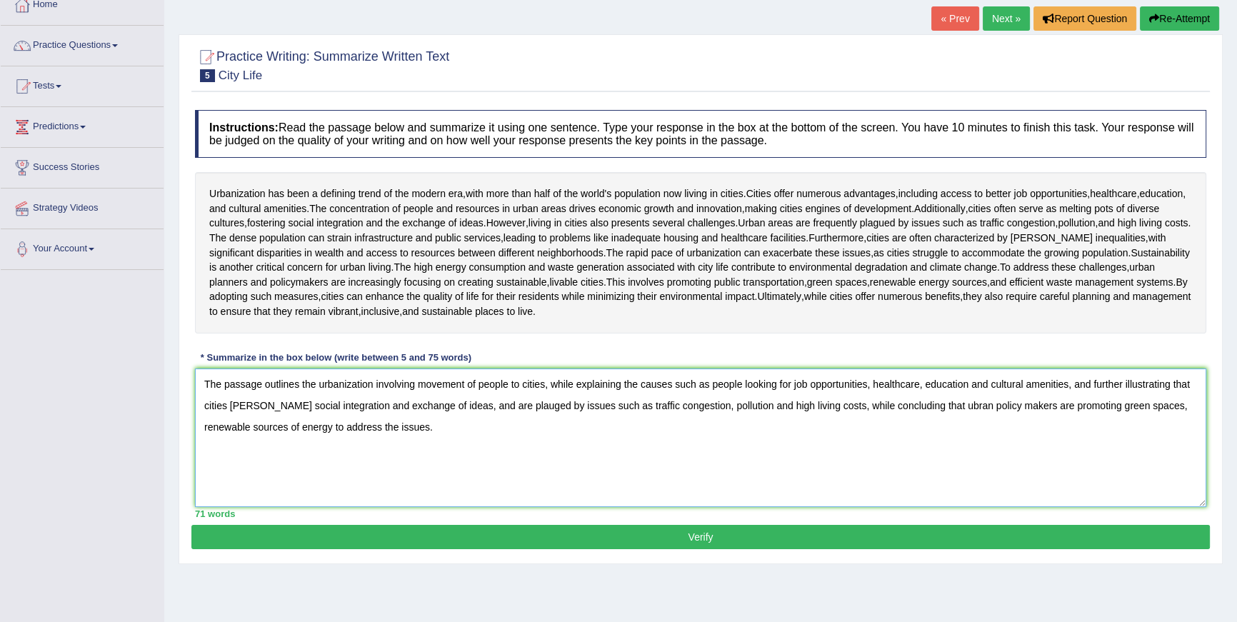
type textarea "The passage outlines the urbanization involving movement of people to cities, w…"
click at [739, 549] on button "Verify" at bounding box center [700, 537] width 1019 height 24
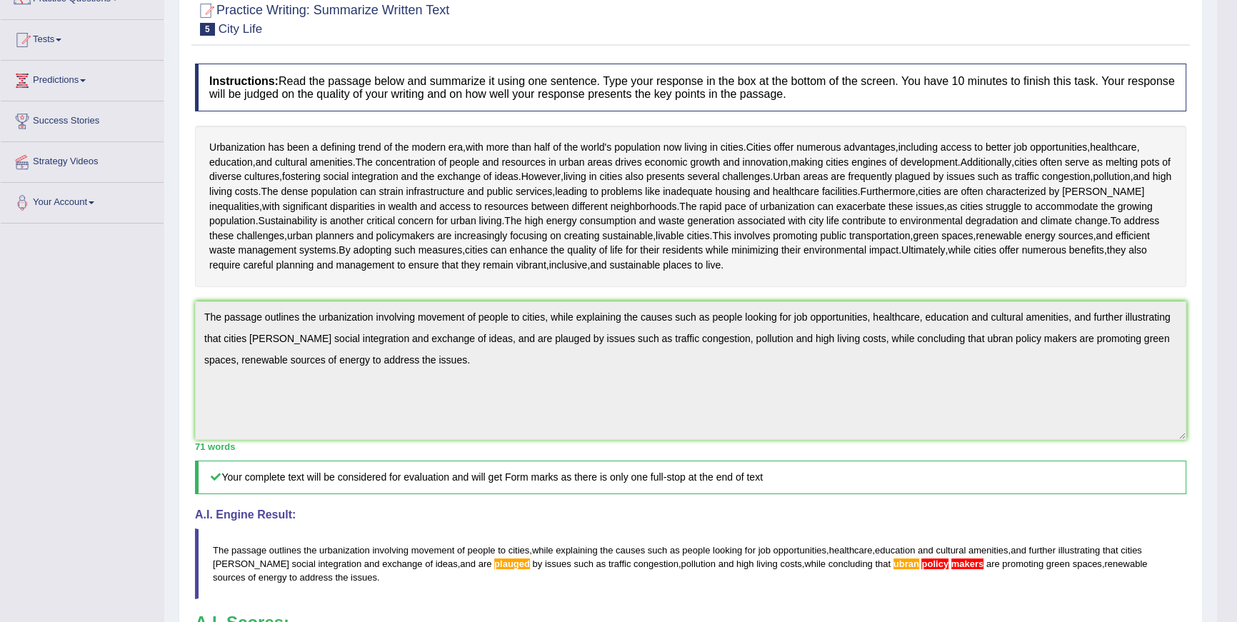
scroll to position [205, 0]
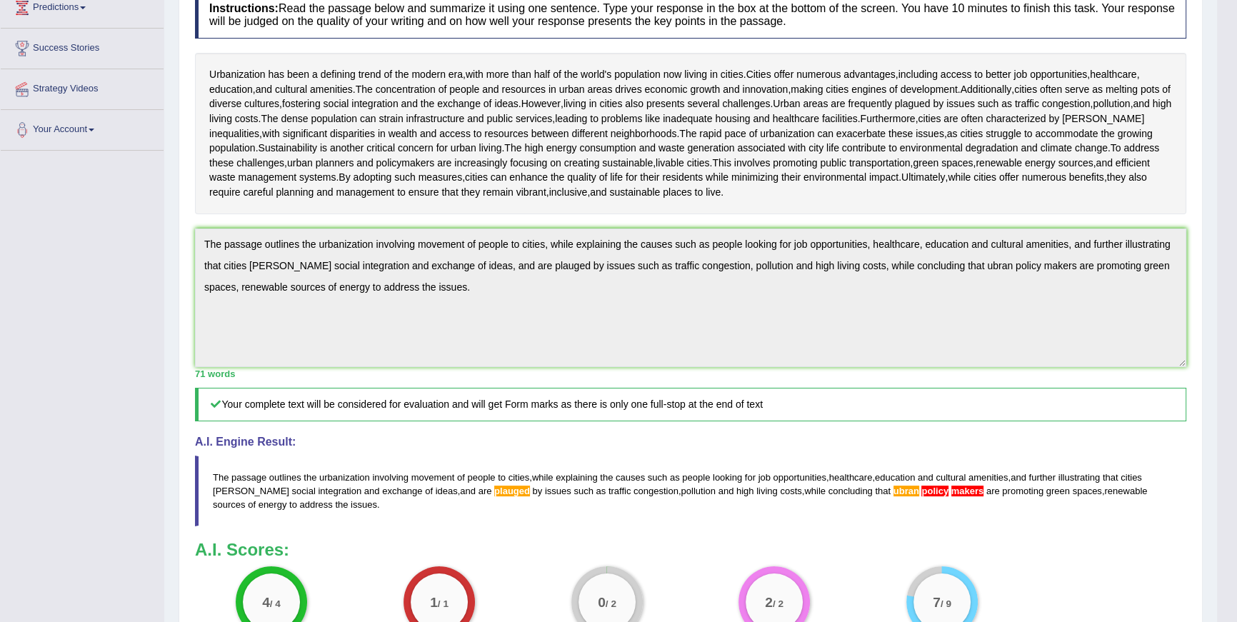
drag, startPoint x: 887, startPoint y: 494, endPoint x: 922, endPoint y: 498, distance: 36.0
click at [922, 498] on blockquote "The passage outlines the urbanization involving movement of people to cities , …" at bounding box center [691, 491] width 992 height 71
click at [494, 490] on span "plauged" at bounding box center [512, 491] width 36 height 11
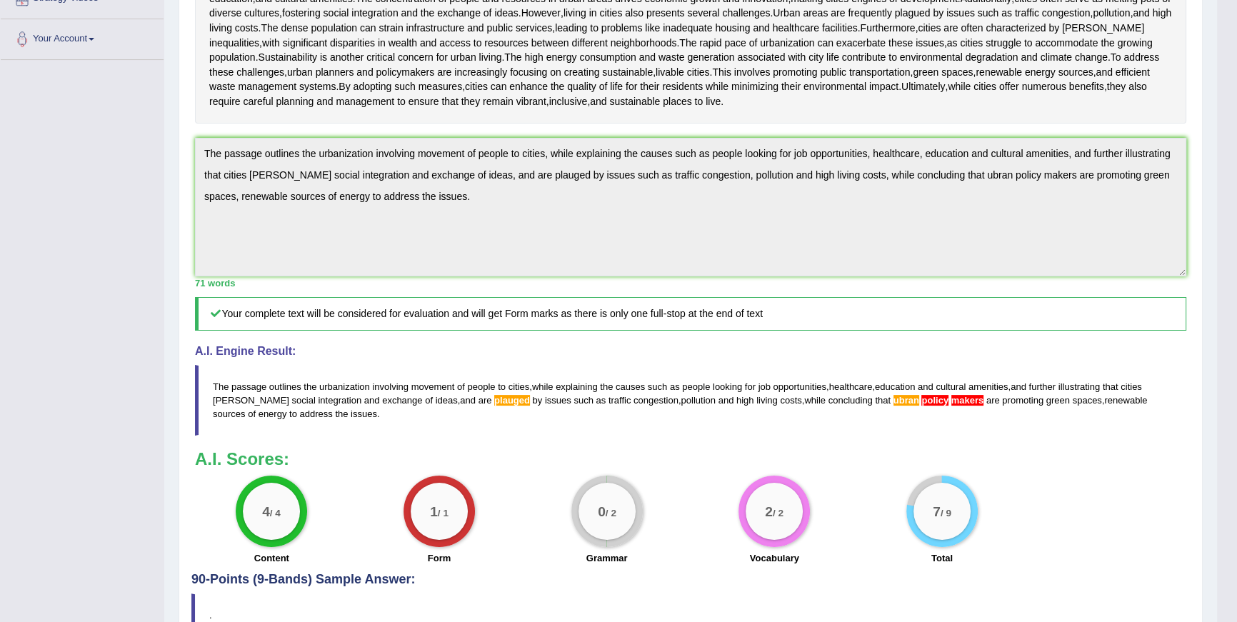
scroll to position [0, 0]
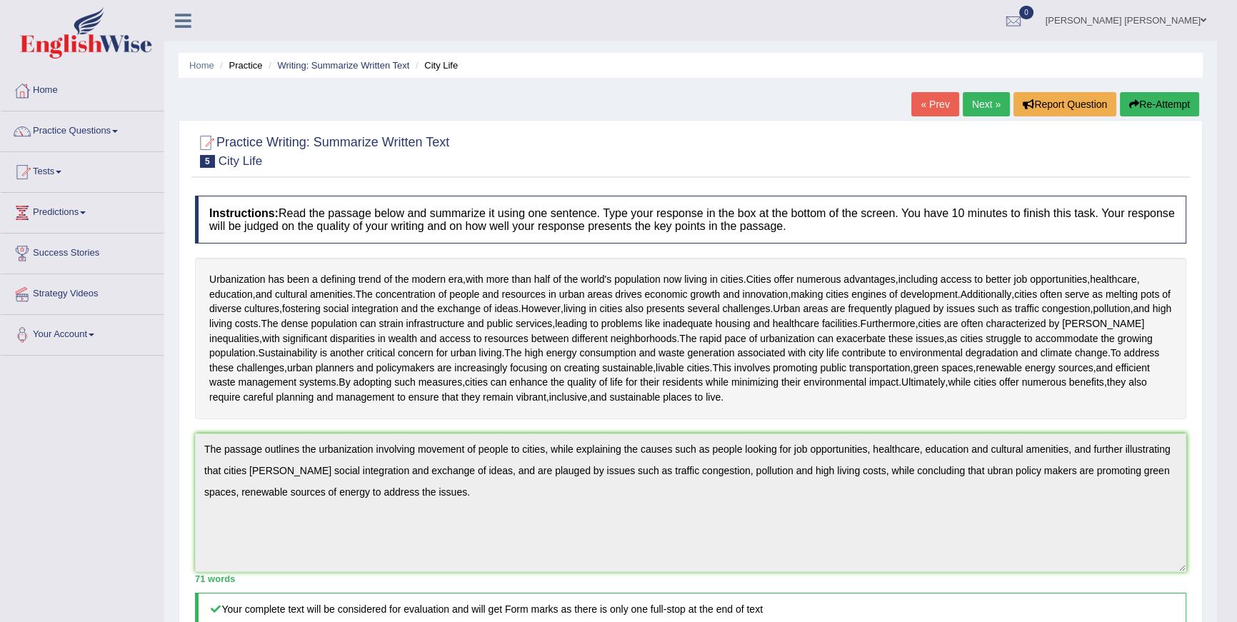
click at [987, 97] on link "Next »" at bounding box center [986, 104] width 47 height 24
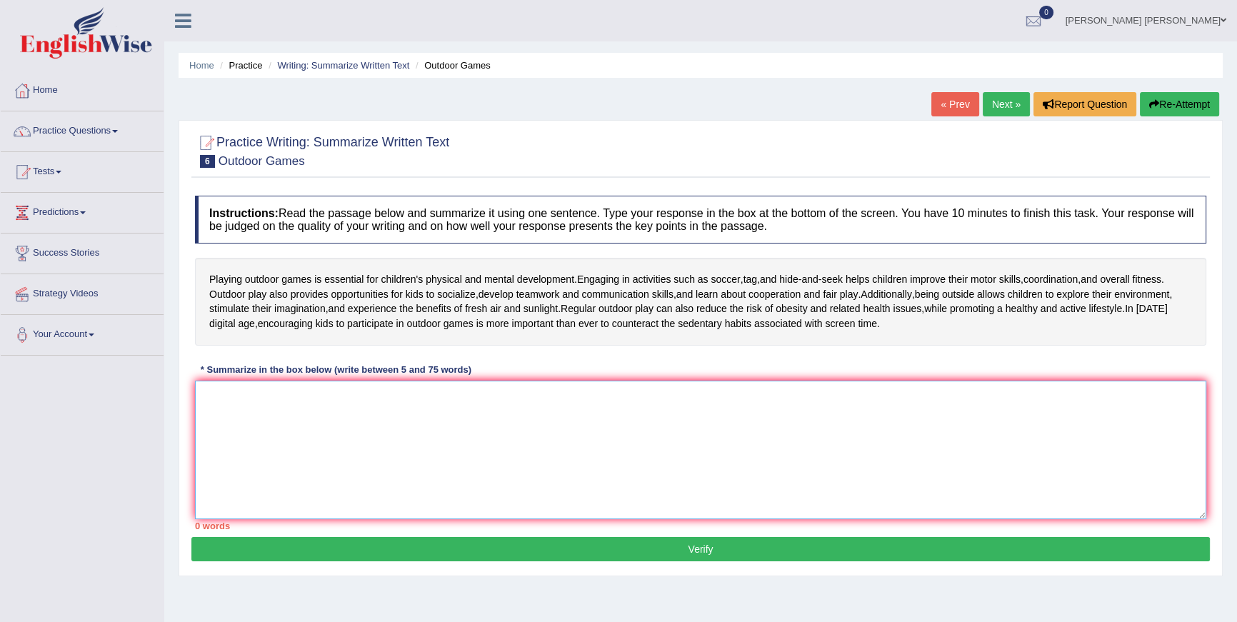
click at [679, 441] on textarea at bounding box center [701, 450] width 1012 height 139
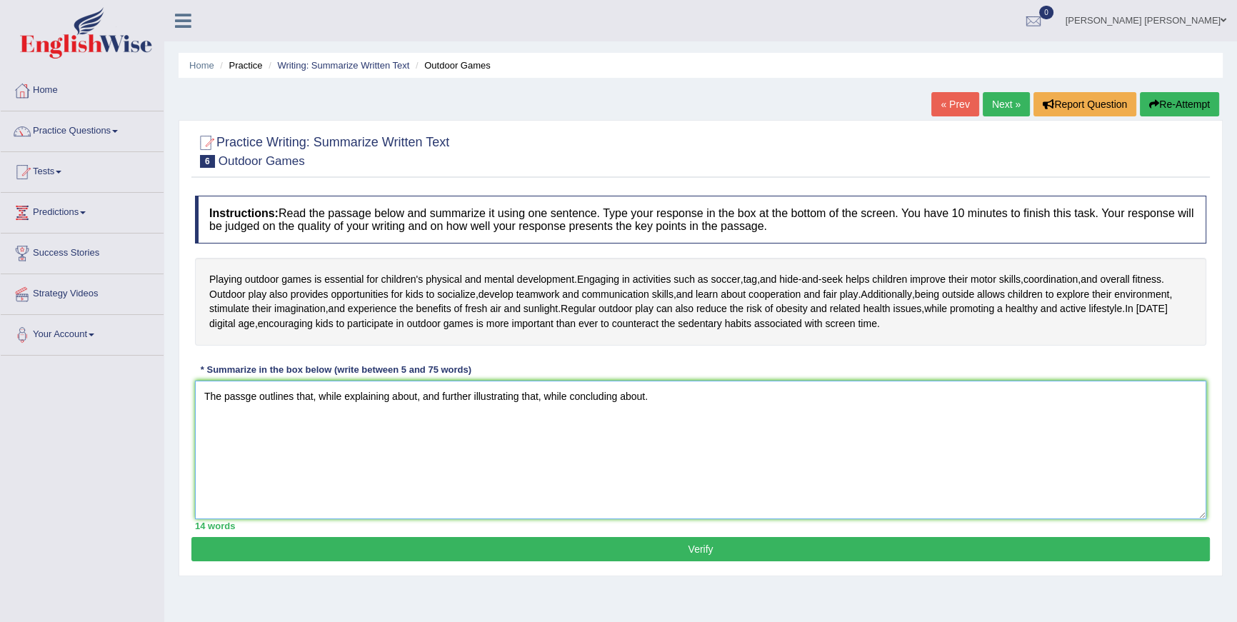
click at [244, 399] on textarea "The passge outlines that, while explaining about, and further illustrating that…" at bounding box center [701, 450] width 1012 height 139
click at [319, 399] on textarea "The passage outlines that, while explaining about, and further illustrating tha…" at bounding box center [701, 450] width 1012 height 139
click at [642, 395] on textarea "The passage outlines the importance of playing outdoor games in children, while…" at bounding box center [701, 450] width 1012 height 139
click at [1032, 396] on textarea "The passage outlines the importance of playing outdoor games in children, while…" at bounding box center [701, 450] width 1012 height 139
click at [1135, 398] on textarea "The passage outlines the importance of playing outdoor games in children, while…" at bounding box center [701, 450] width 1012 height 139
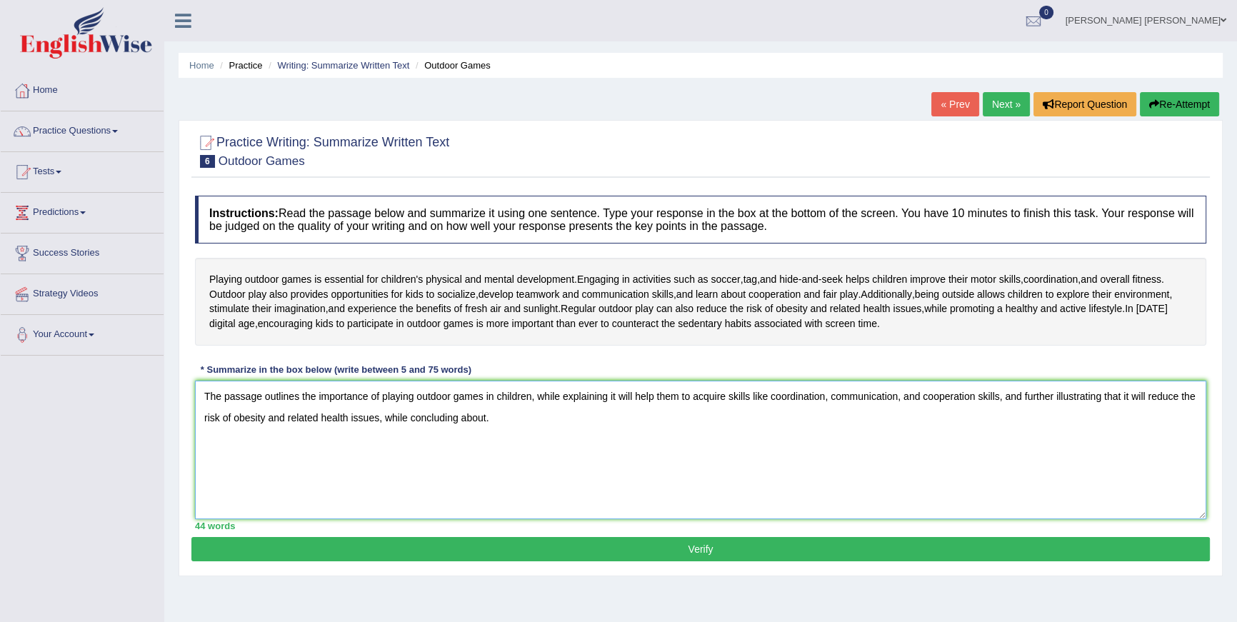
click at [542, 415] on textarea "The passage outlines the importance of playing outdoor games in children, while…" at bounding box center [701, 450] width 1012 height 139
click at [816, 420] on textarea "The passage outlines the importance of playing outdoor games in children, while…" at bounding box center [701, 450] width 1012 height 139
click at [1005, 396] on textarea "The passage outlines the importance of playing outdoor games in children, while…" at bounding box center [701, 450] width 1012 height 139
click at [564, 417] on textarea "The passage outlines the importance of playing outdoor games in children, while…" at bounding box center [701, 450] width 1012 height 139
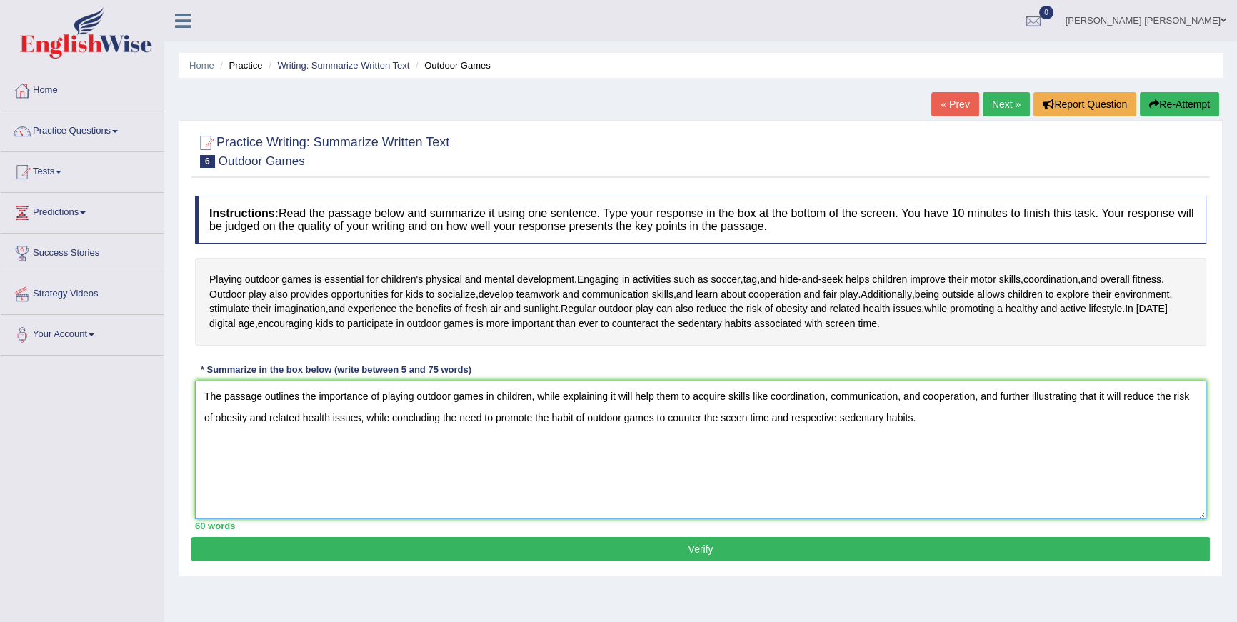
click at [564, 417] on textarea "The passage outlines the importance of playing outdoor games in children, while…" at bounding box center [701, 450] width 1012 height 139
type textarea "The passage outlines the importance of playing outdoor games in children, while…"
click at [561, 549] on button "Verify" at bounding box center [700, 549] width 1019 height 24
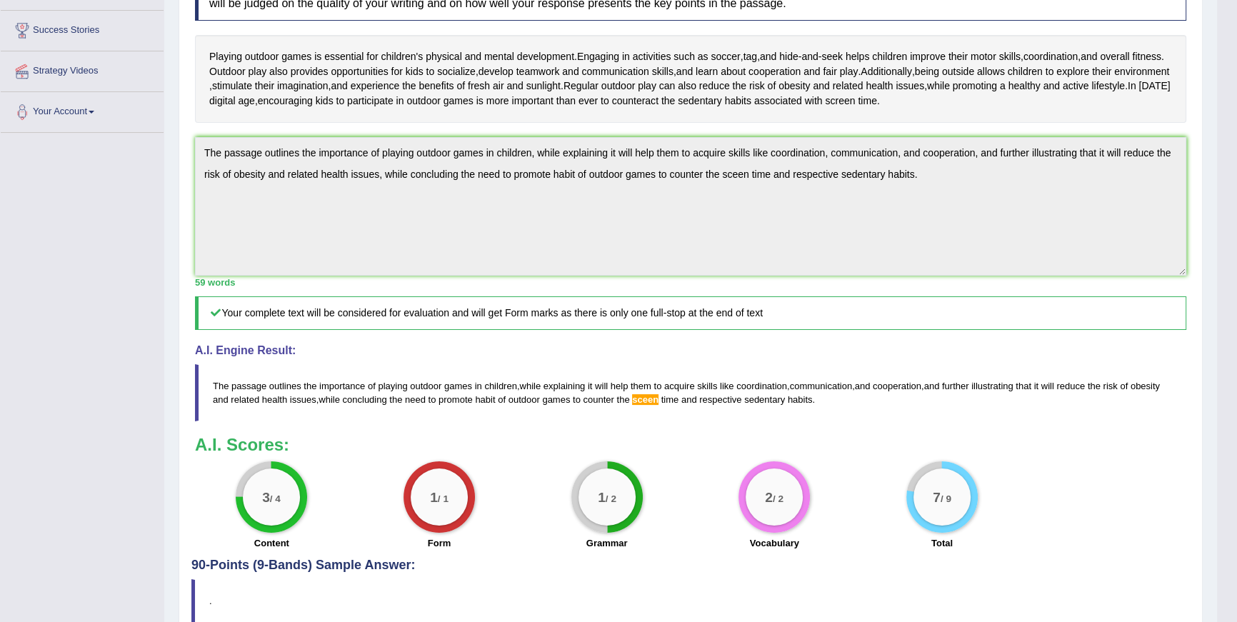
scroll to position [222, 0]
